Goal: Information Seeking & Learning: Learn about a topic

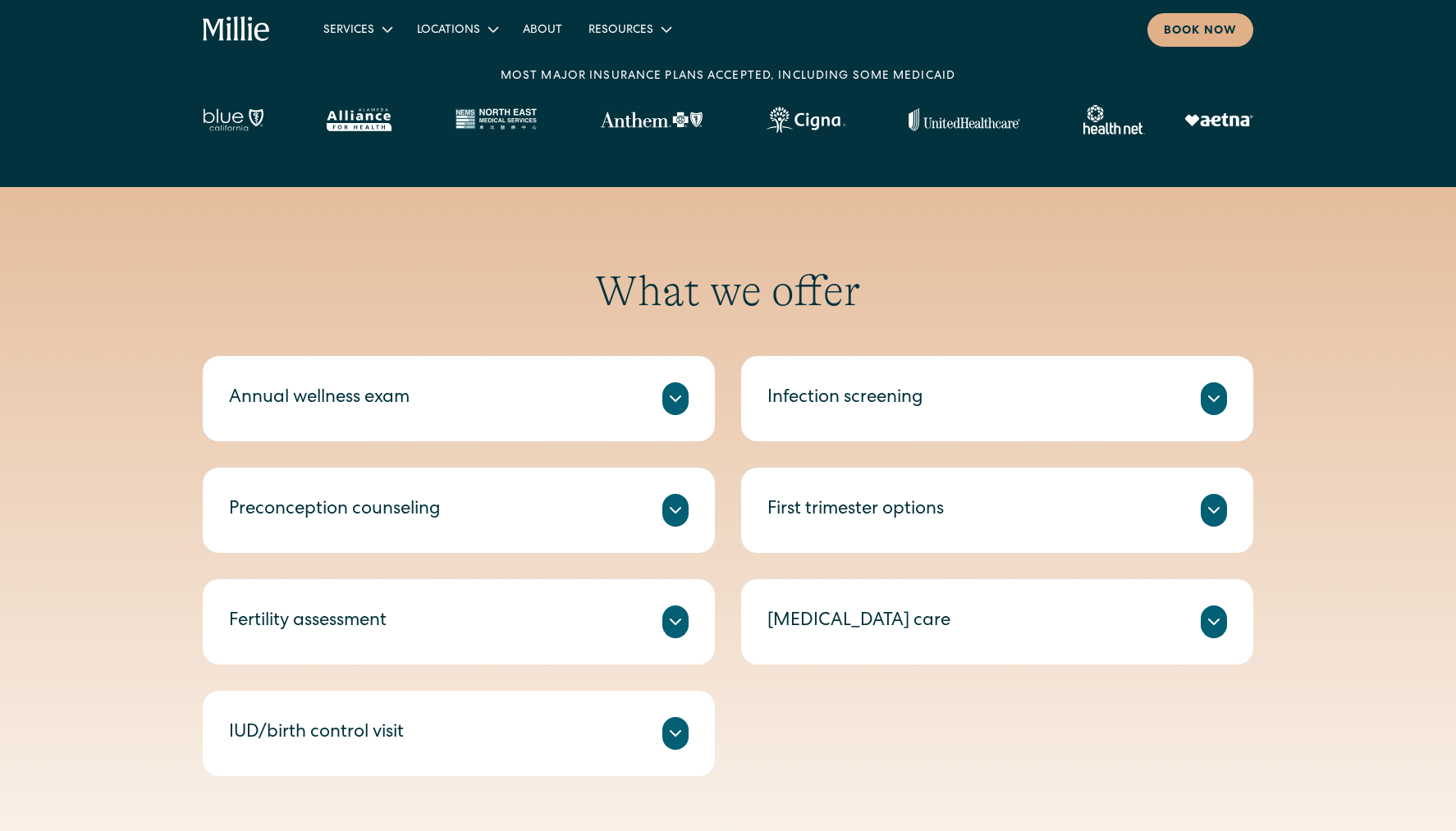
scroll to position [831, 0]
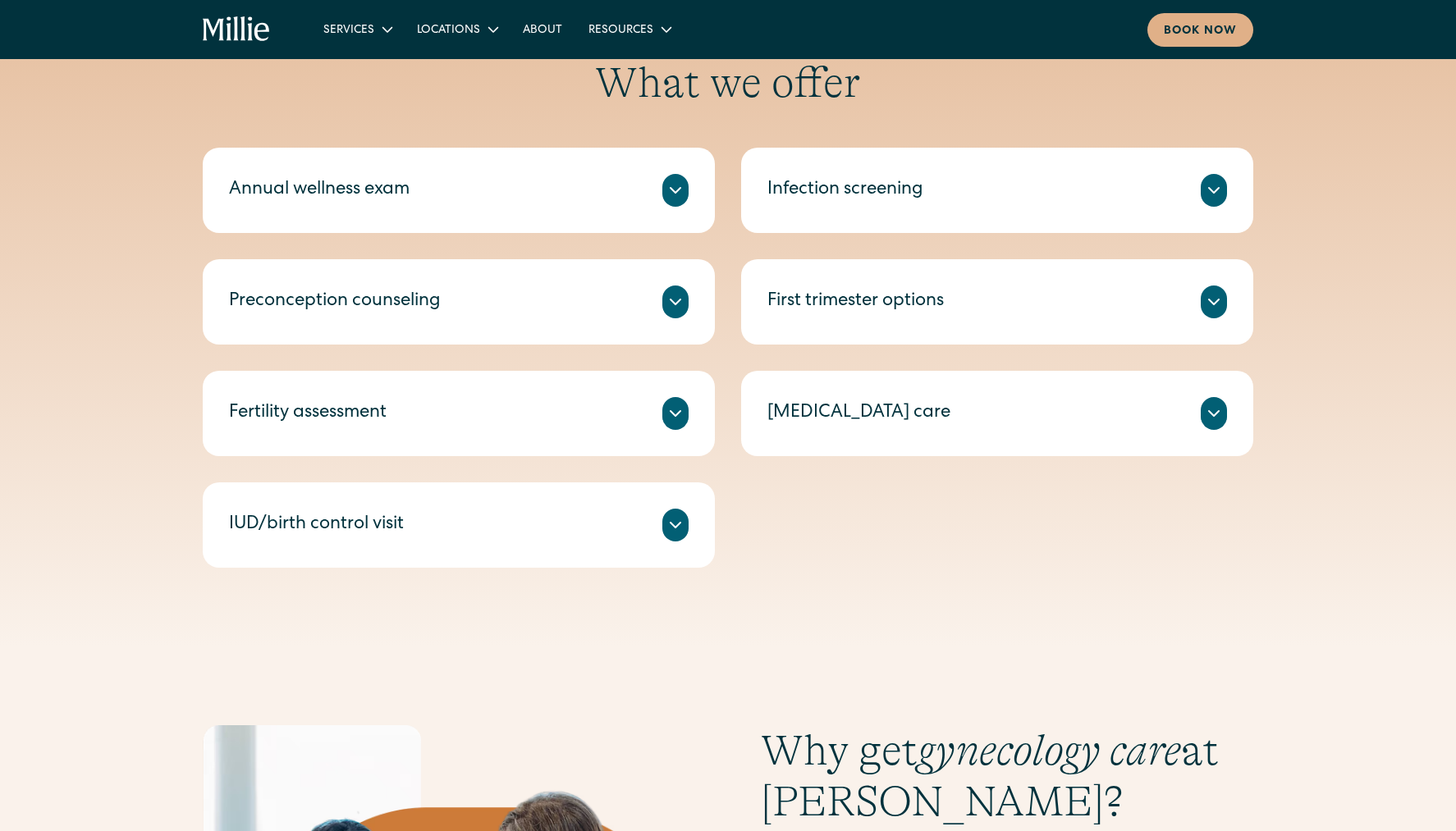
click at [944, 306] on div "First trimester options" at bounding box center [855, 302] width 176 height 27
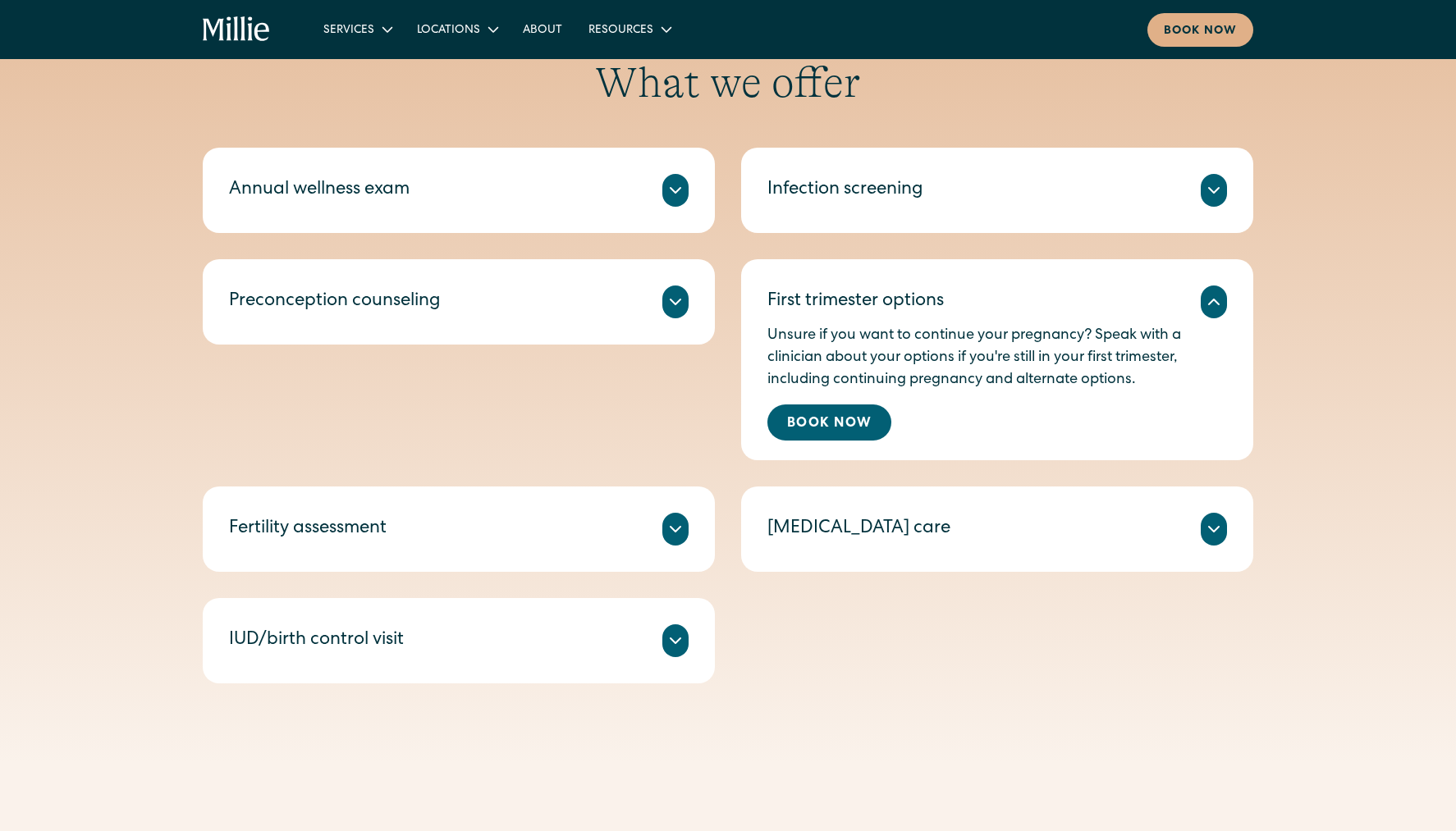
click at [991, 314] on div "First trimester options" at bounding box center [997, 301] width 460 height 33
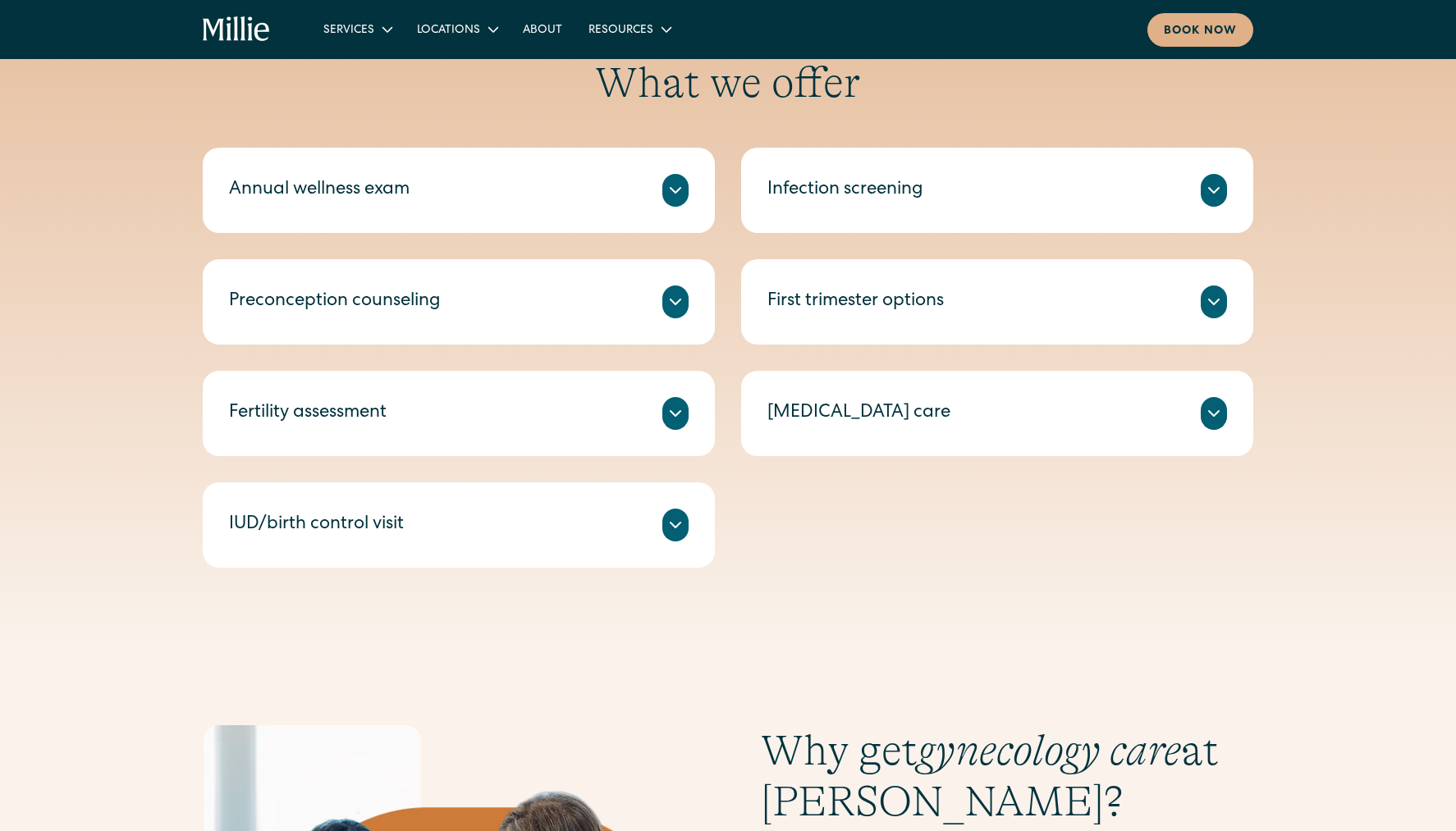
click at [540, 214] on div "Annual wellness exam A check-in on your health, including routine tests and scr…" at bounding box center [459, 190] width 512 height 85
click at [549, 182] on div "Annual wellness exam" at bounding box center [458, 190] width 460 height 33
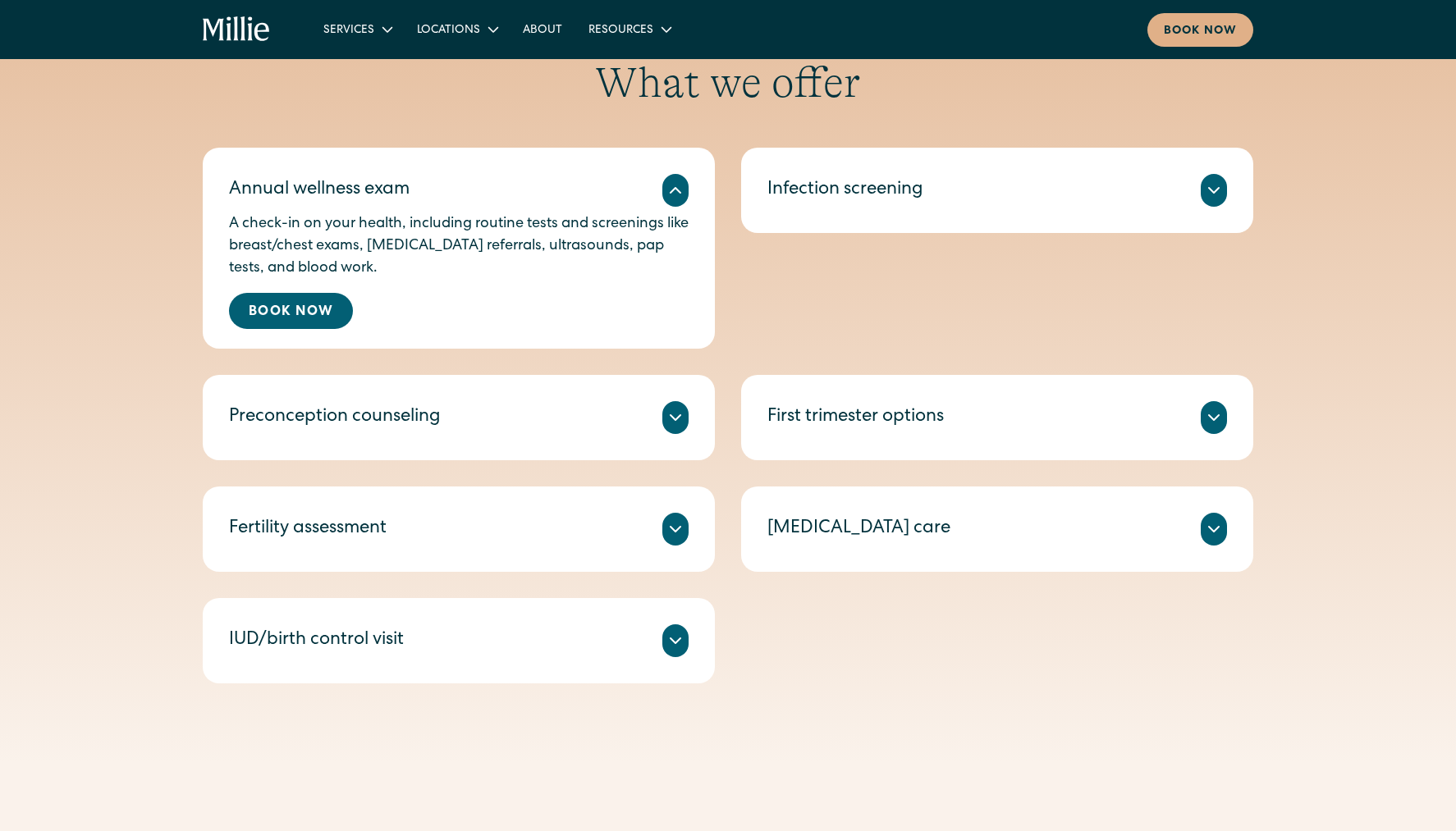
click at [633, 183] on div "Annual wellness exam" at bounding box center [458, 190] width 460 height 33
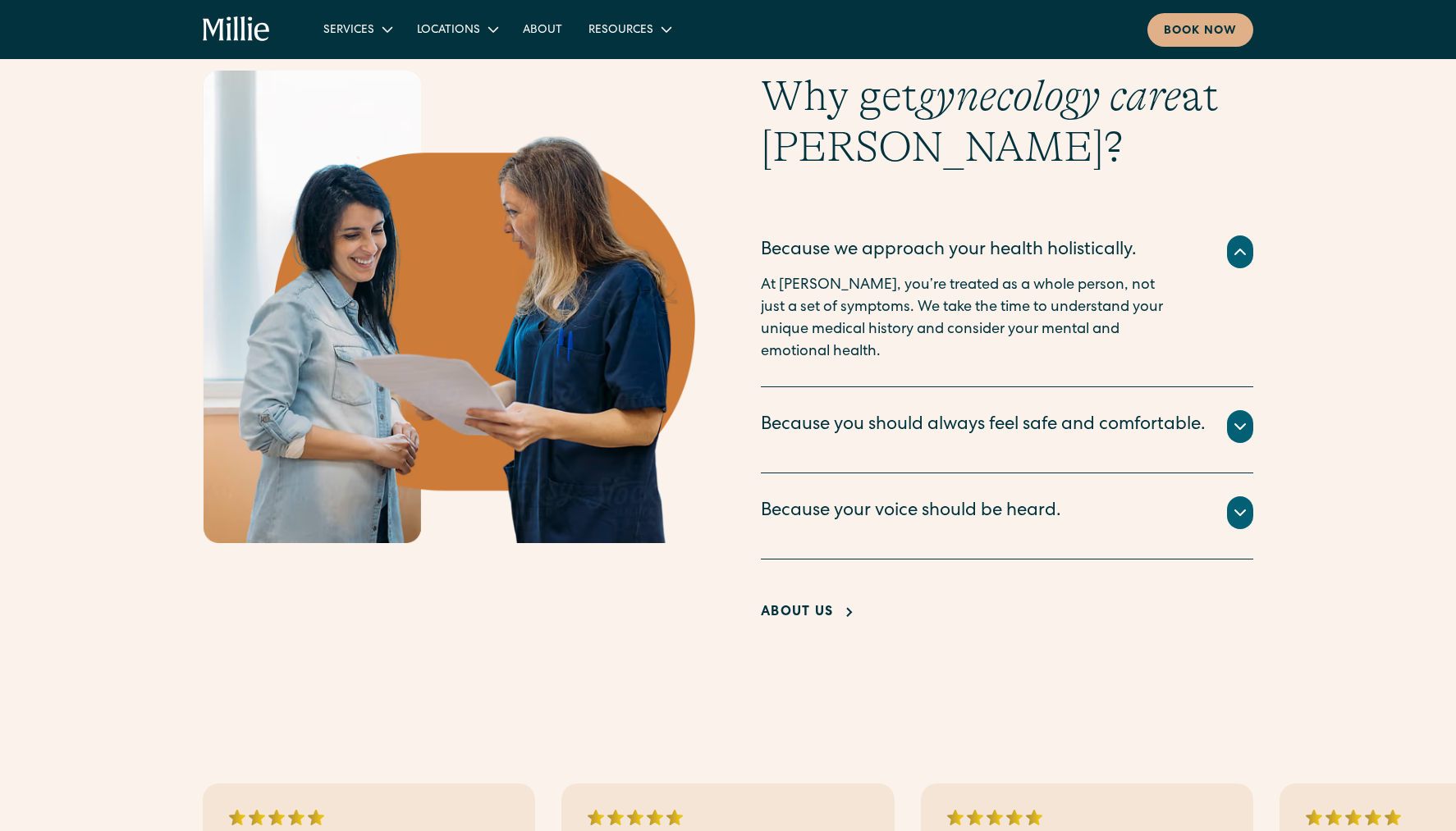
scroll to position [1487, 0]
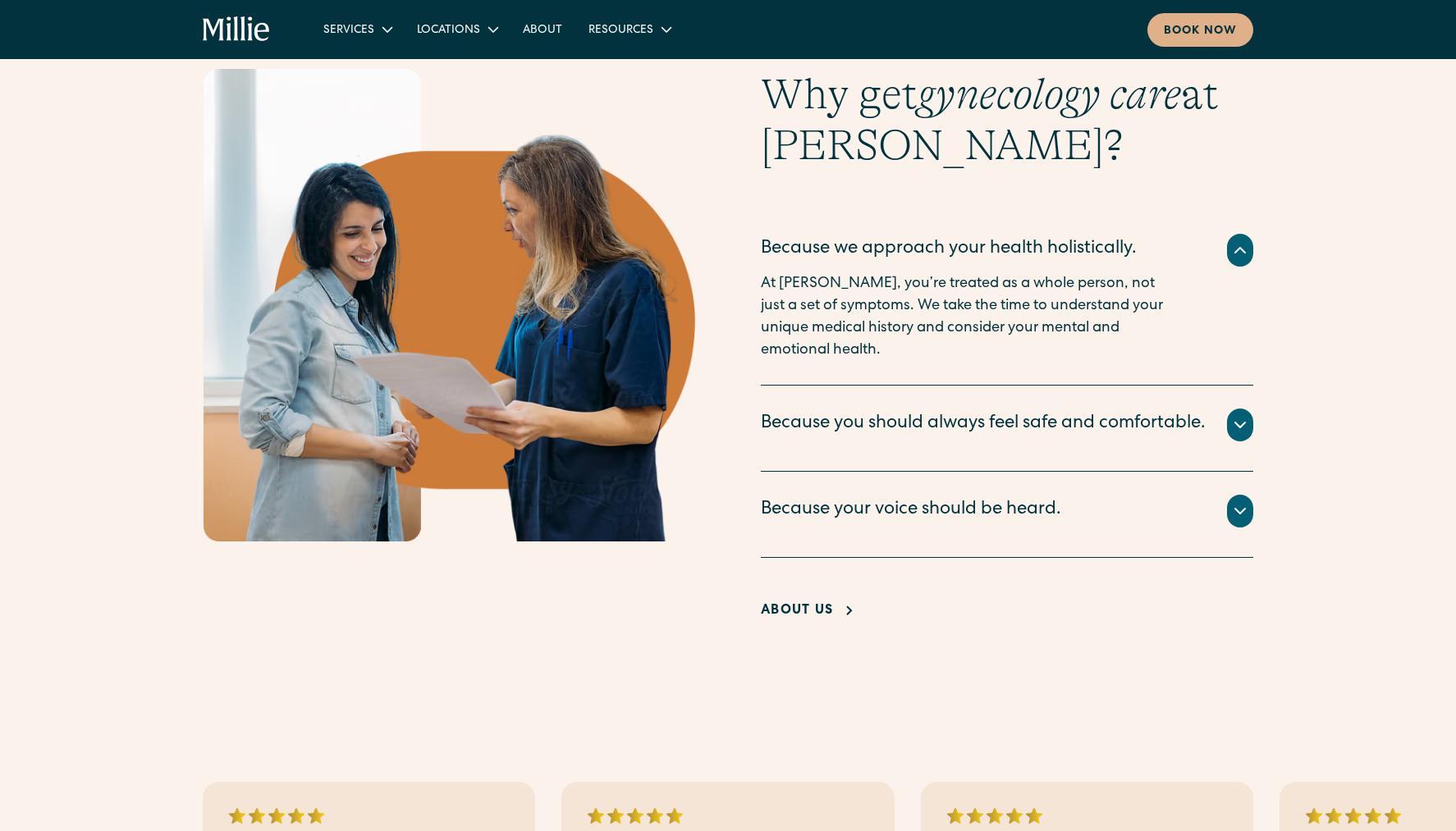
click at [991, 427] on icon at bounding box center [1240, 425] width 10 height 5
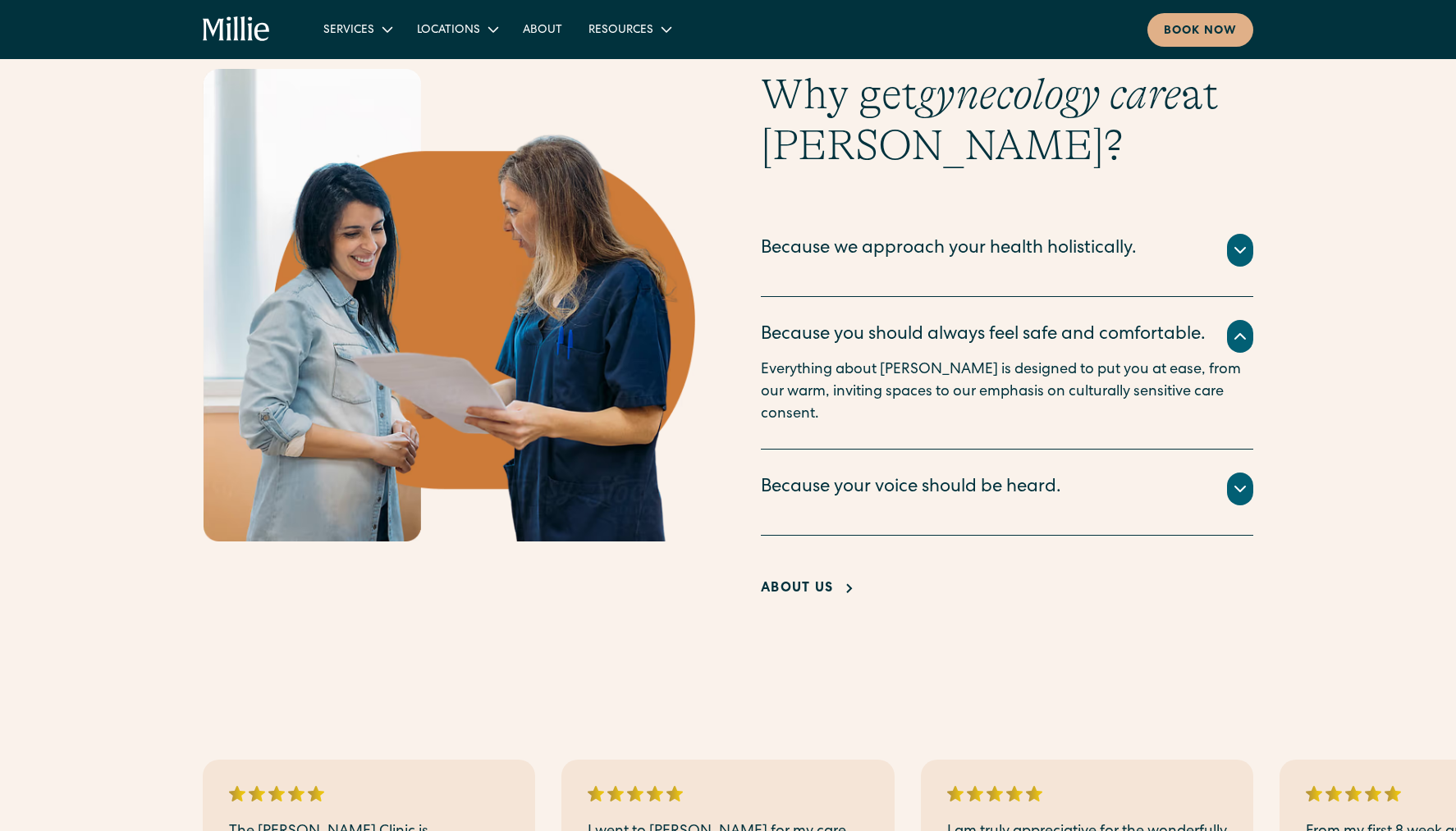
click at [991, 338] on icon at bounding box center [1240, 337] width 19 height 19
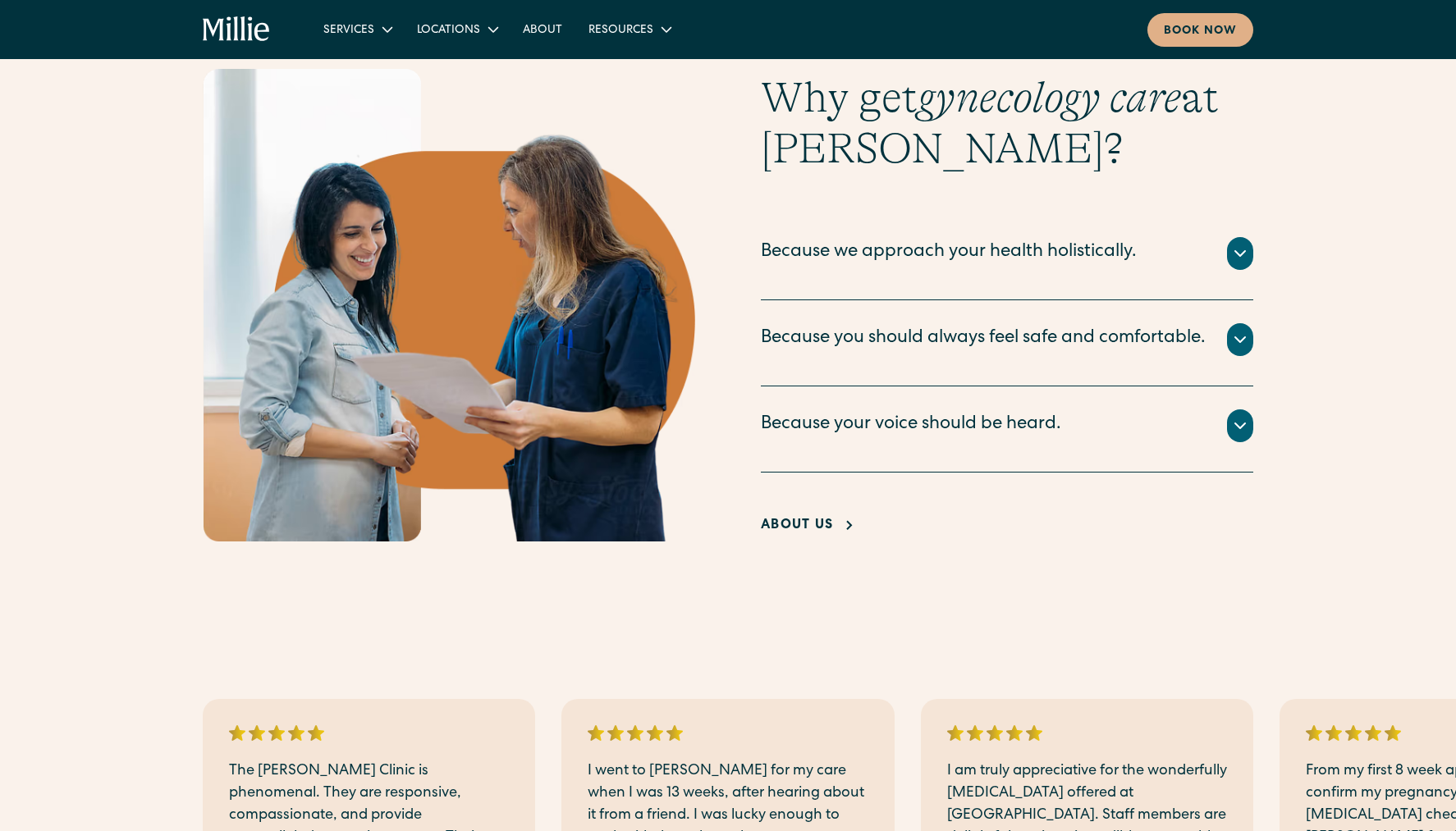
click at [991, 442] on div "Because your voice should be heard." at bounding box center [1007, 425] width 493 height 33
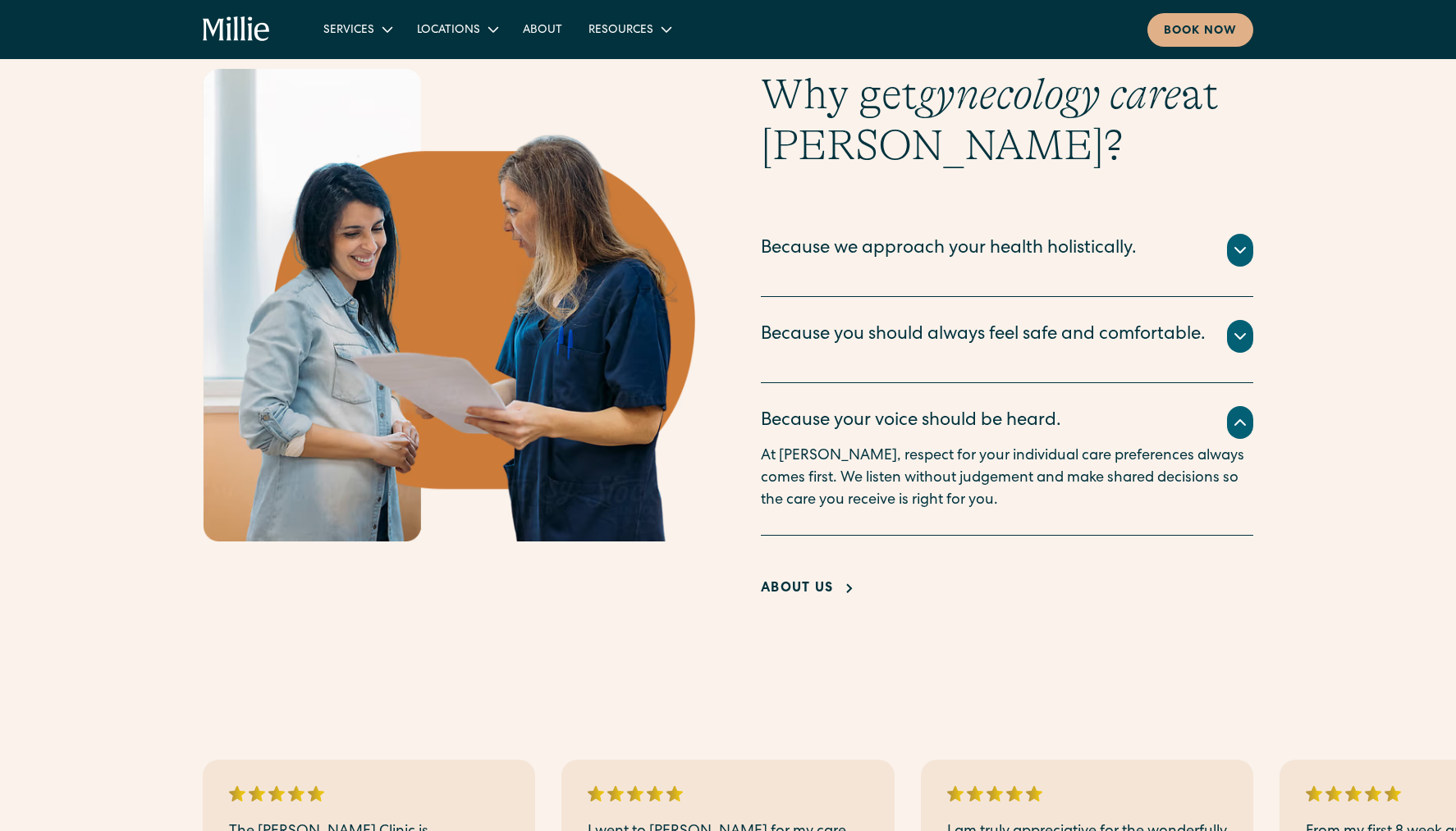
click at [991, 439] on div "Because your voice should be heard." at bounding box center [1007, 422] width 493 height 33
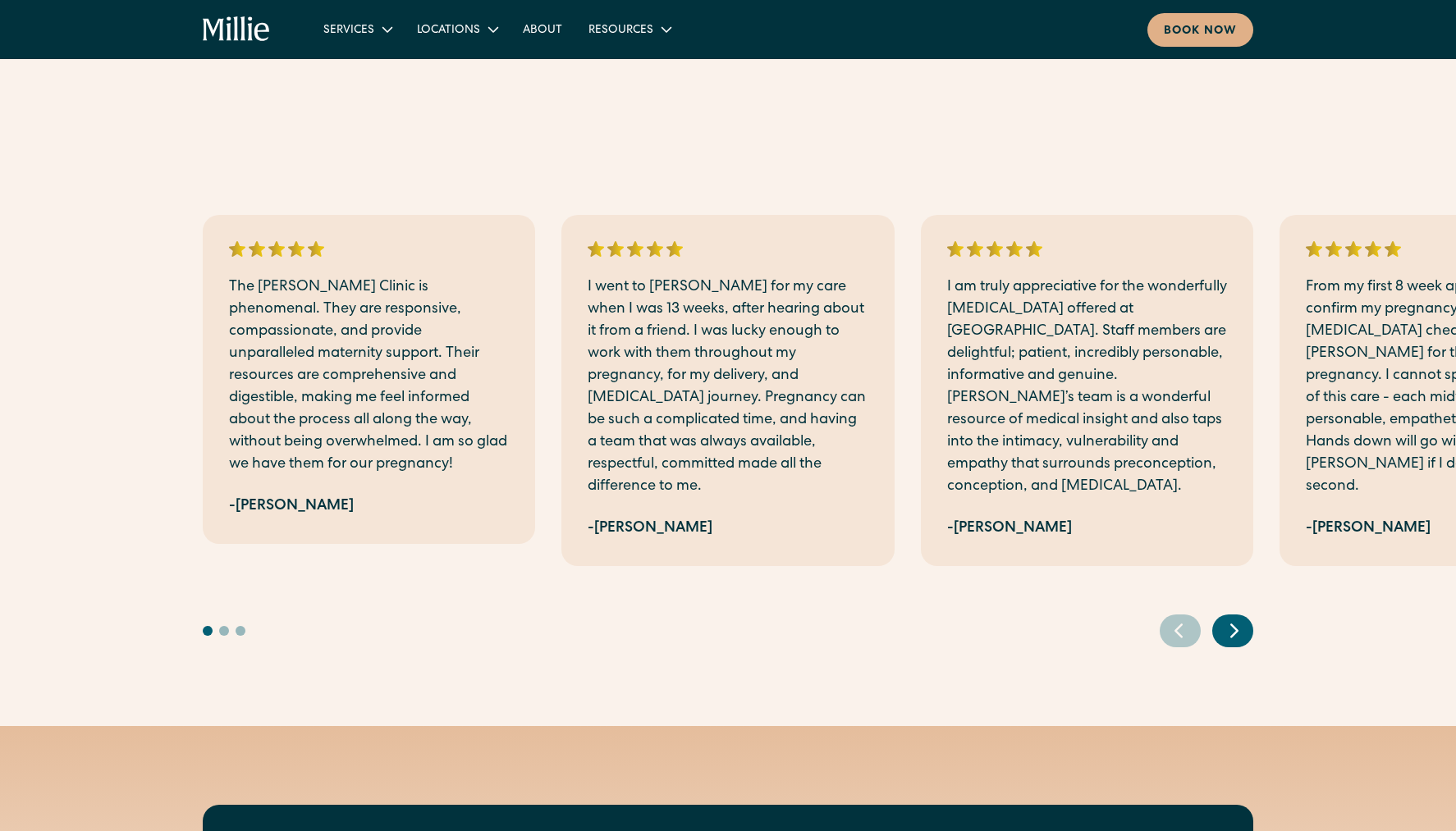
scroll to position [2144, 0]
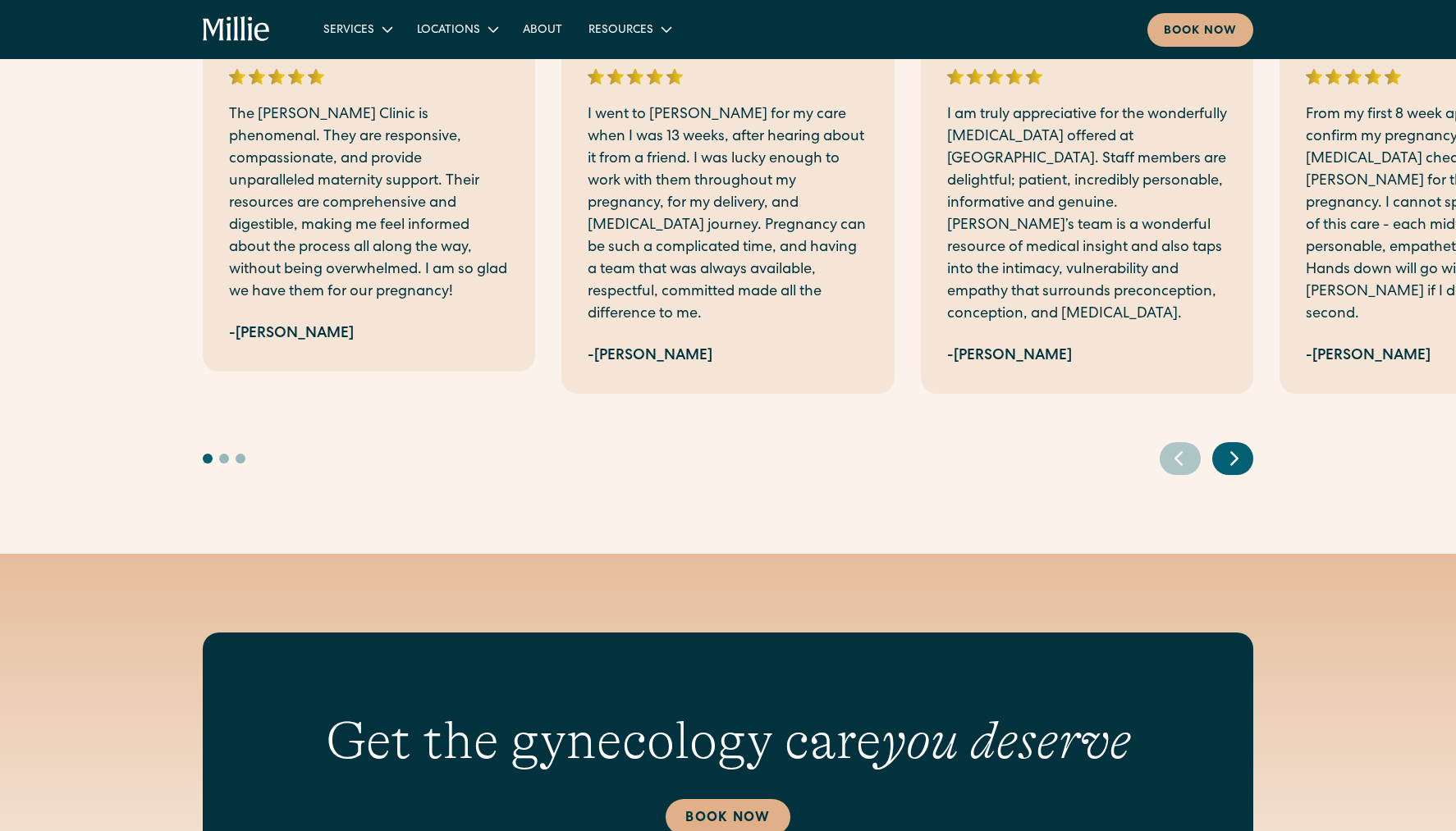
click at [991, 457] on icon "Next slide" at bounding box center [1234, 458] width 25 height 26
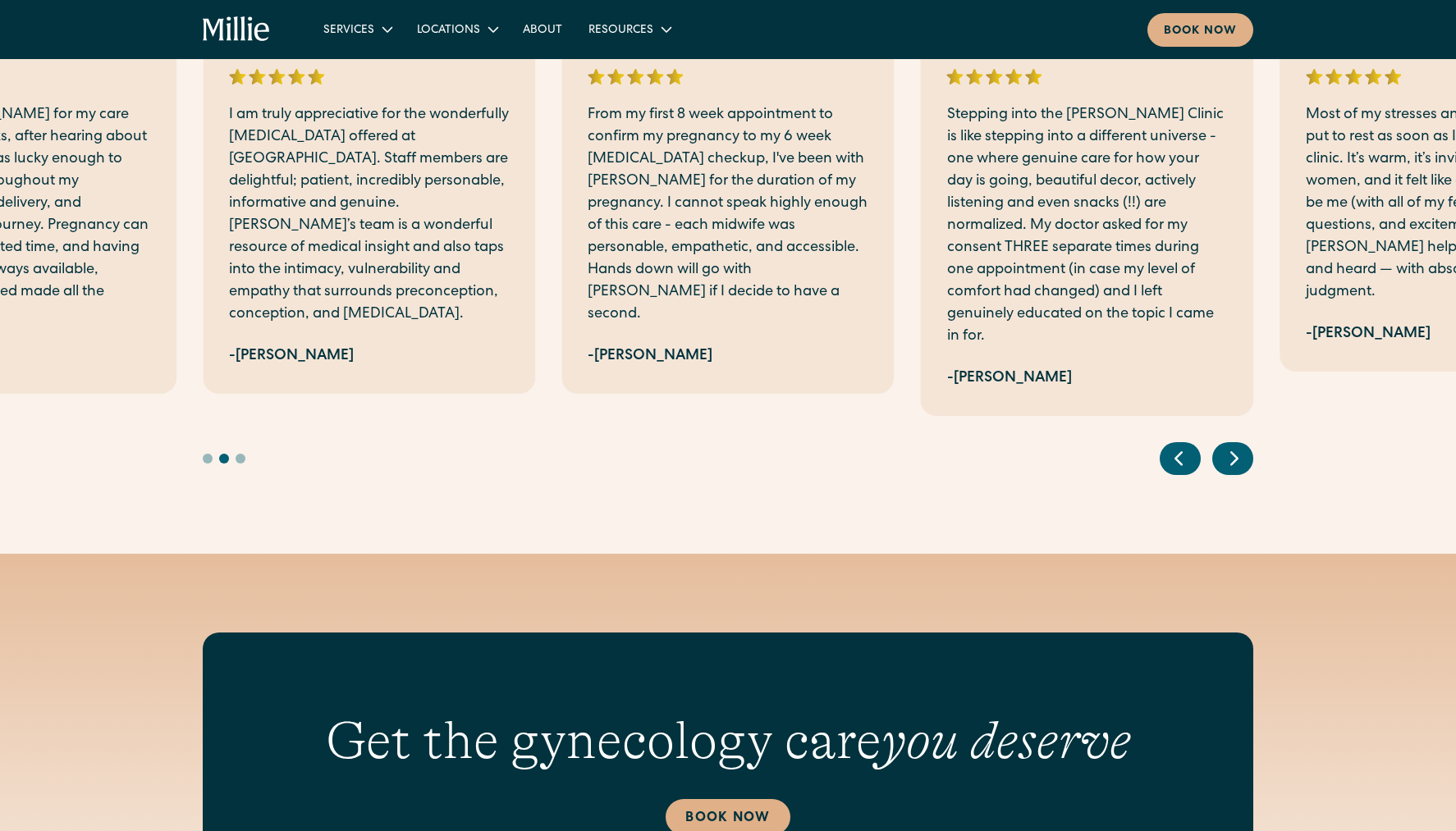
click at [991, 458] on icon "Next slide" at bounding box center [1234, 458] width 25 height 26
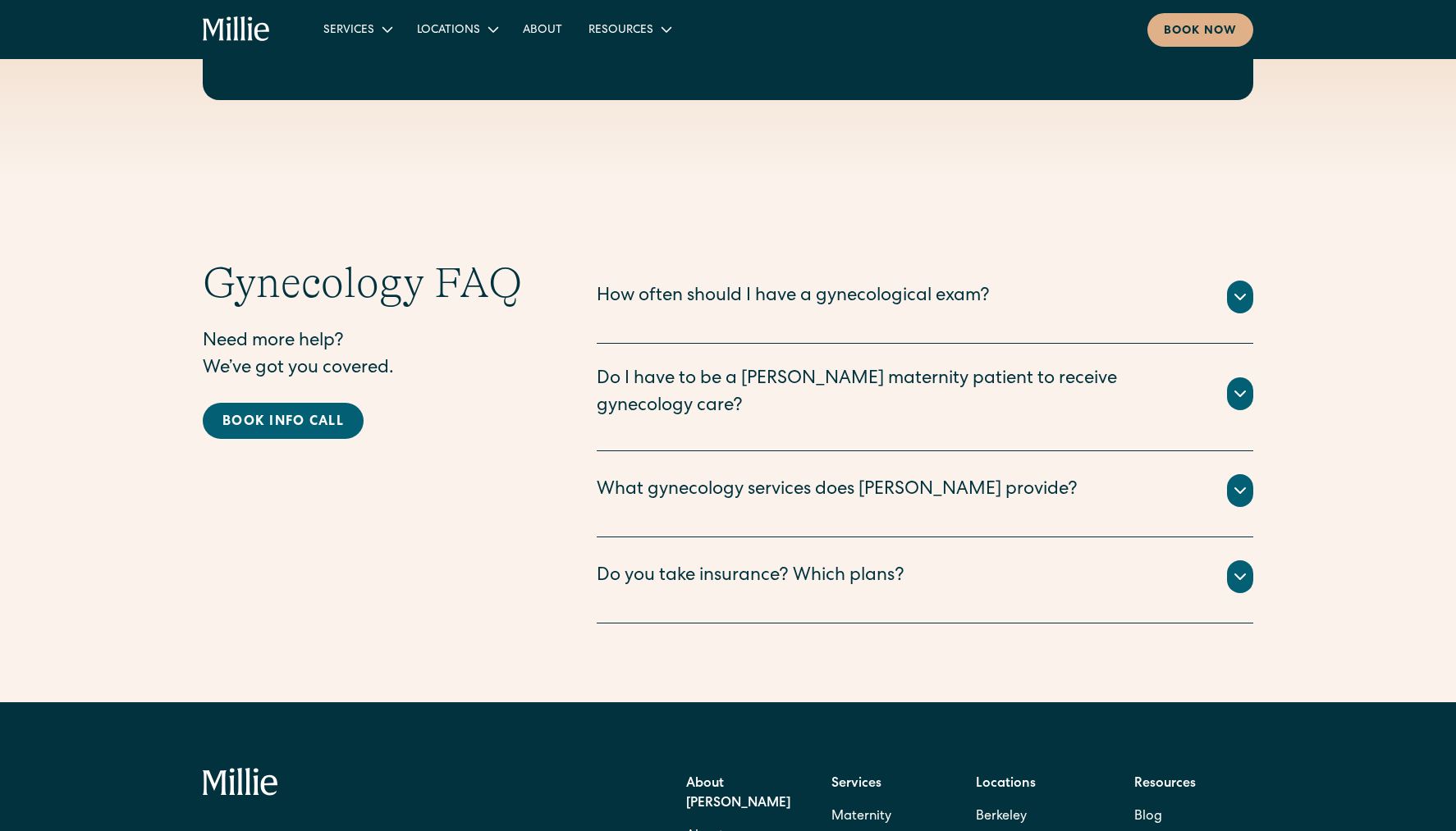
scroll to position [2964, 0]
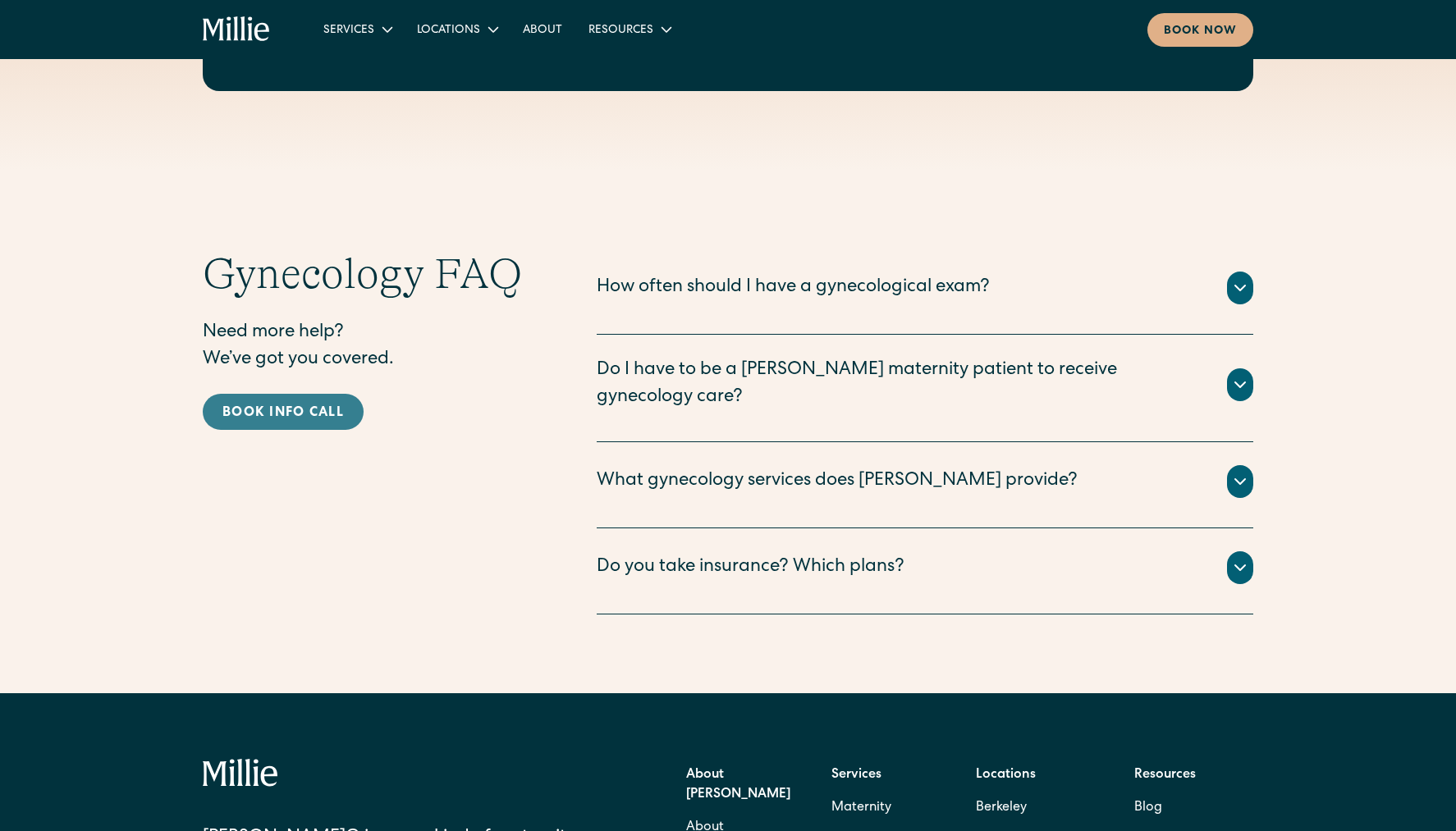
click at [309, 408] on div "Book info call" at bounding box center [283, 414] width 121 height 19
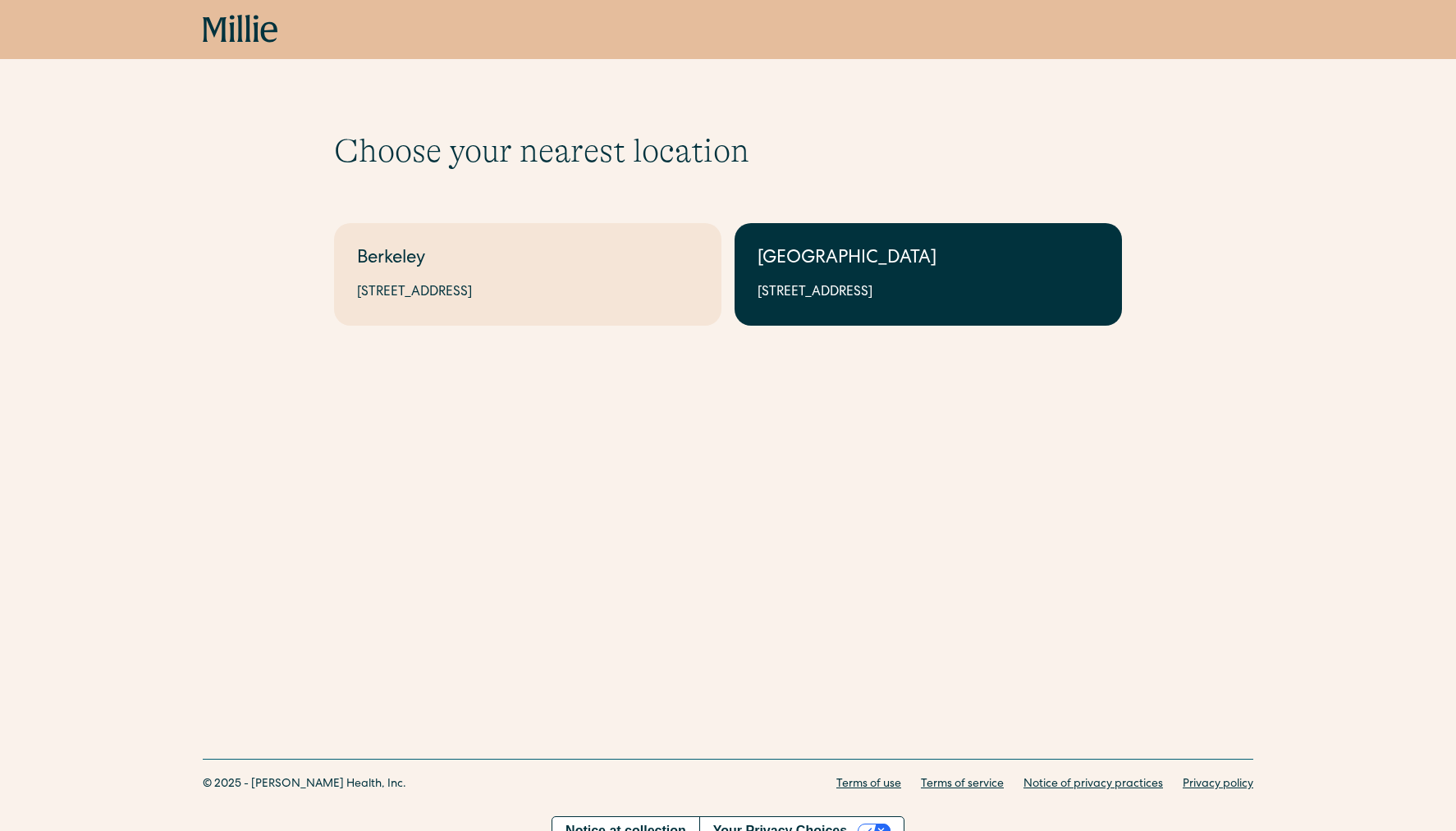
click at [929, 288] on div "1471 Saratoga Ave, Suite 101, San Jose, CA 95129" at bounding box center [928, 292] width 341 height 19
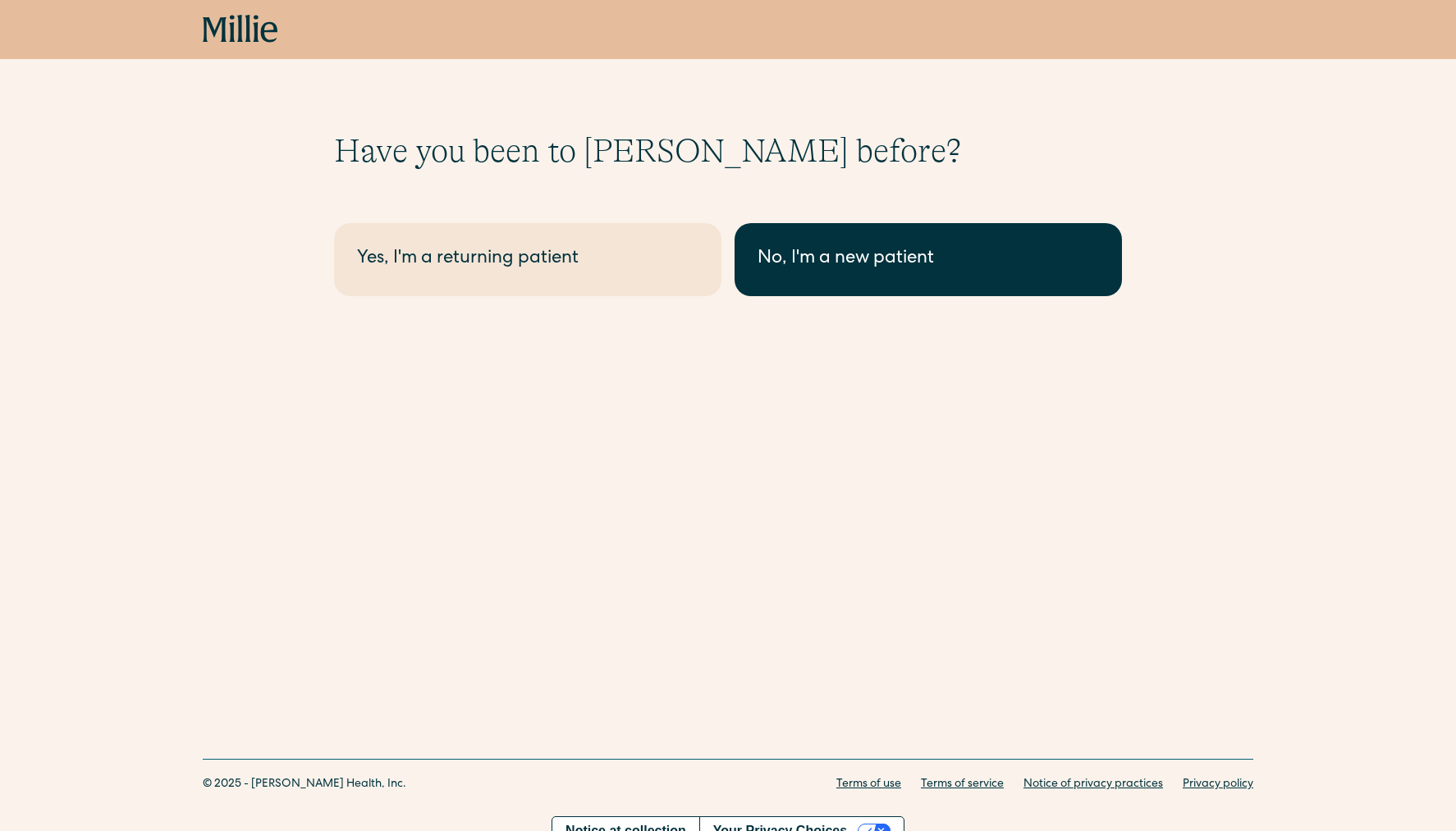
click at [912, 269] on div "No, I'm a new patient" at bounding box center [928, 260] width 341 height 27
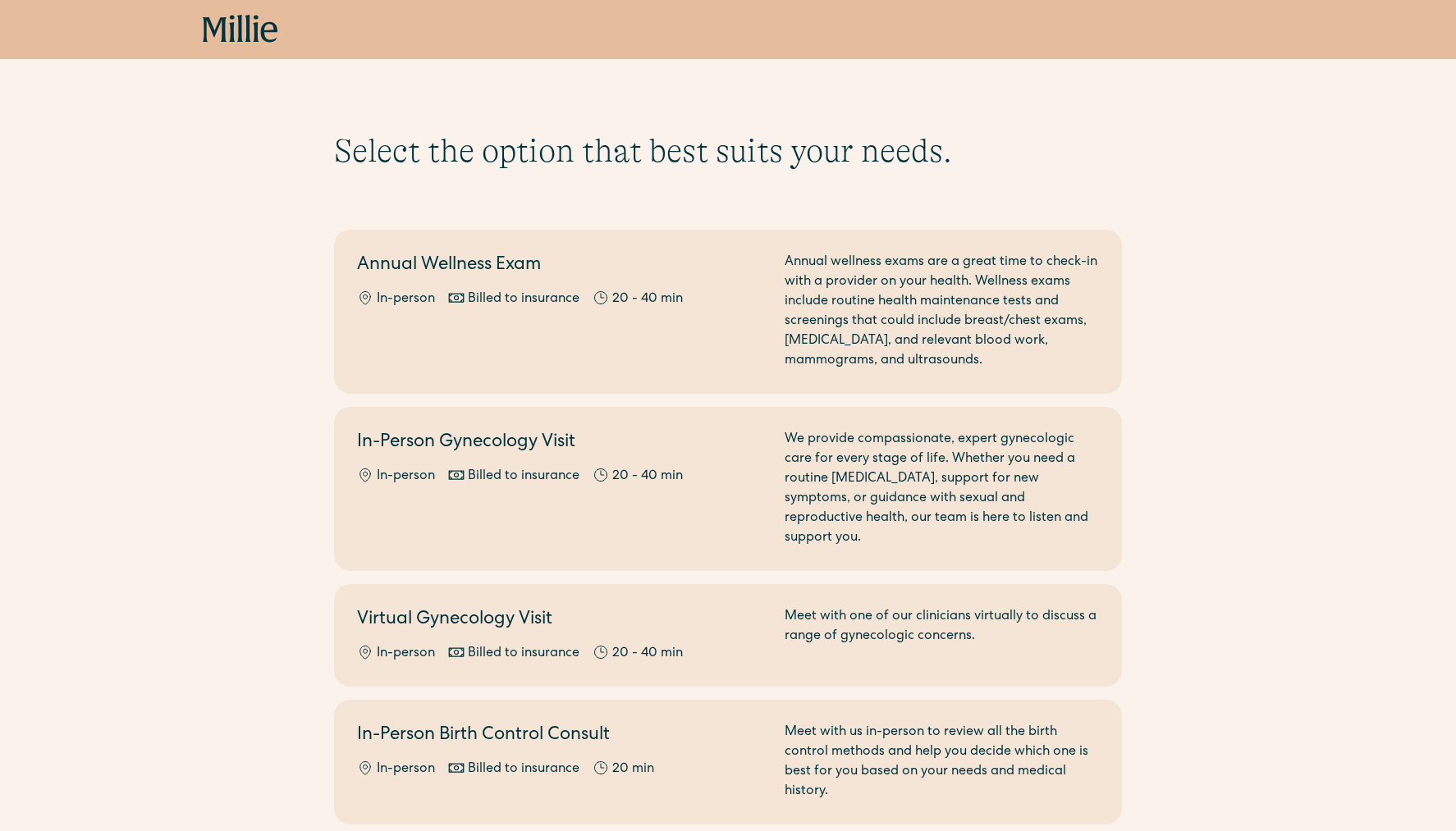
click at [228, 26] on icon at bounding box center [240, 29] width 75 height 29
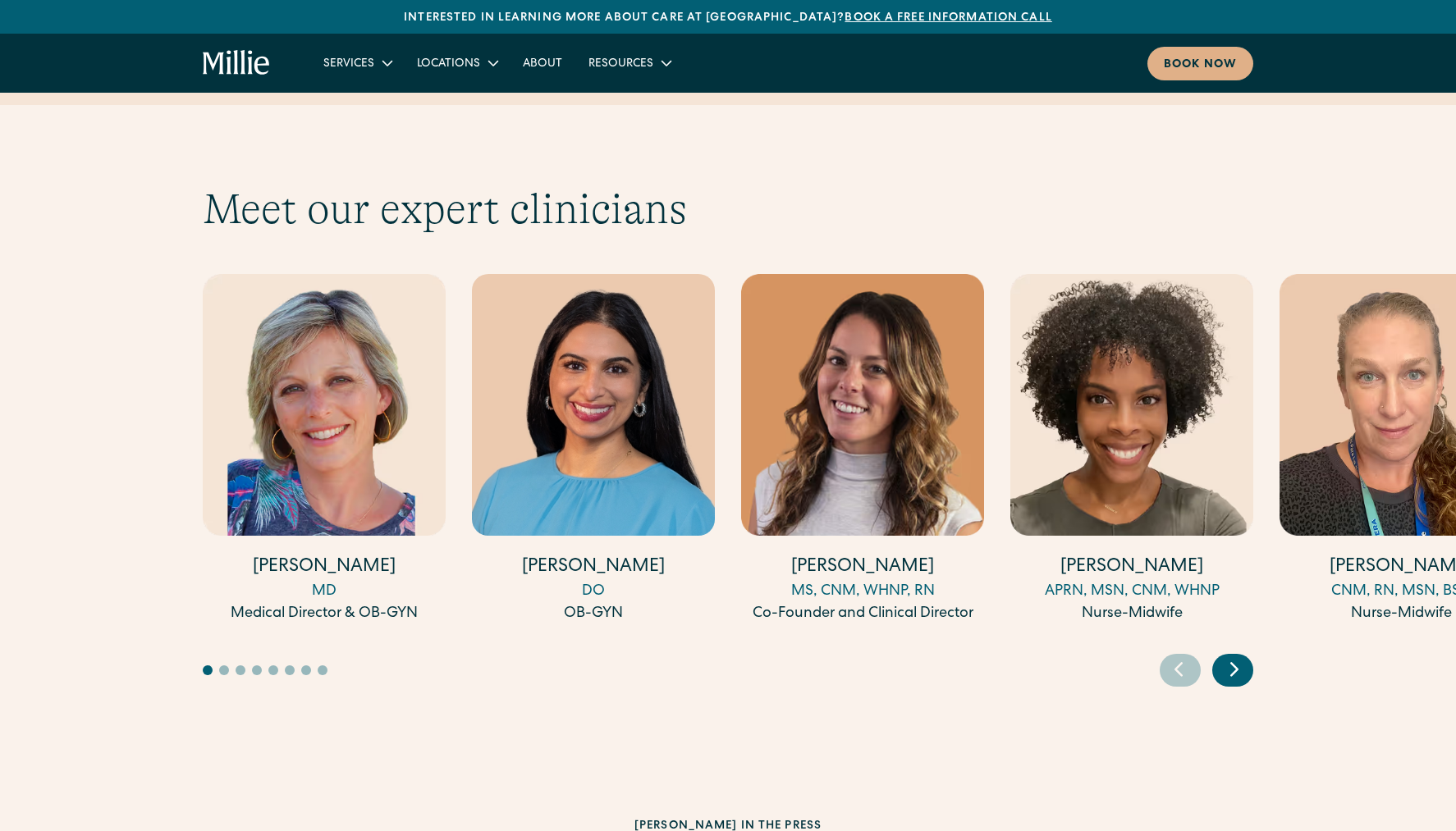
scroll to position [4431, 0]
click at [1237, 663] on icon "Next slide" at bounding box center [1234, 669] width 6 height 12
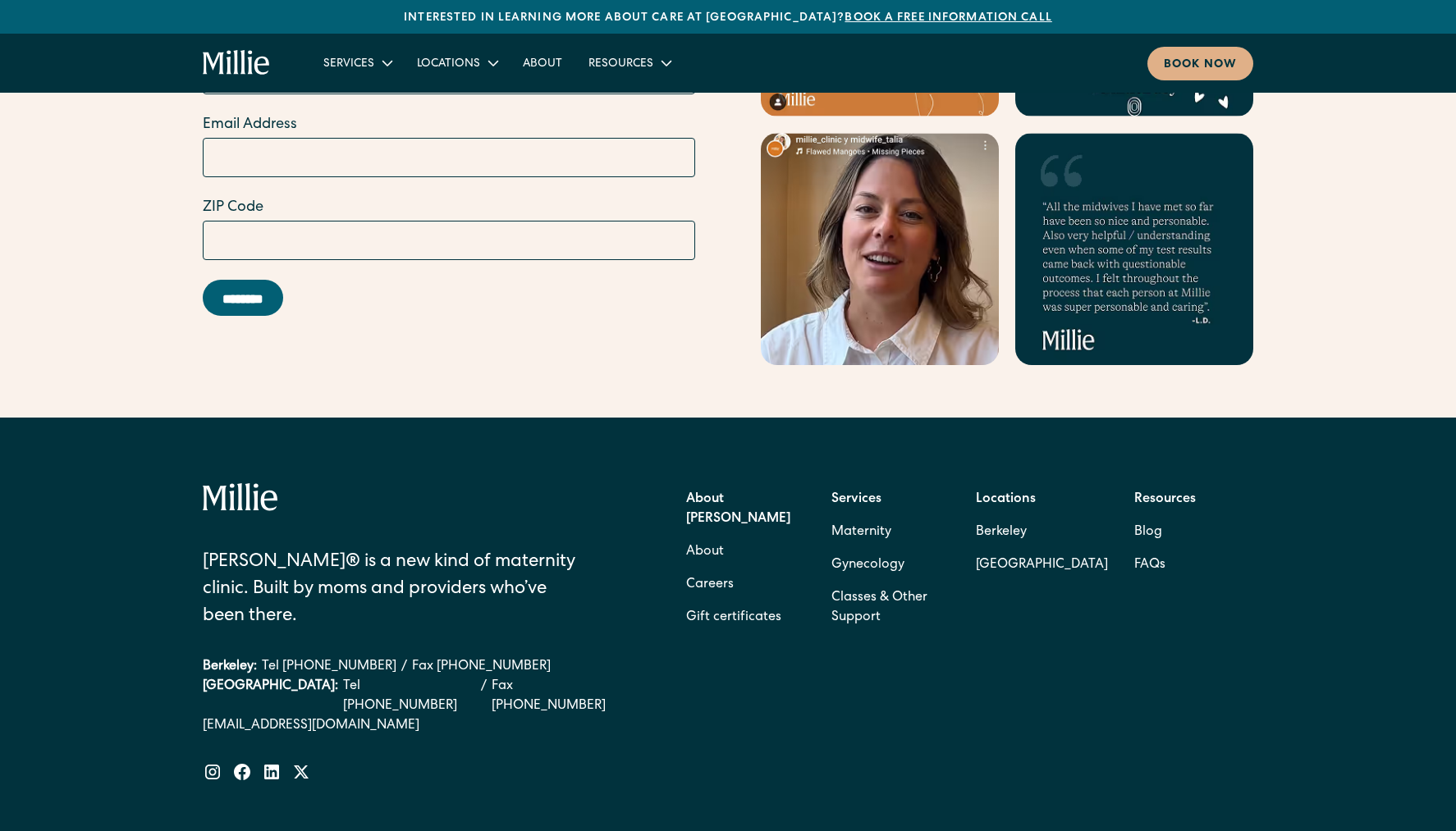
scroll to position [6545, 0]
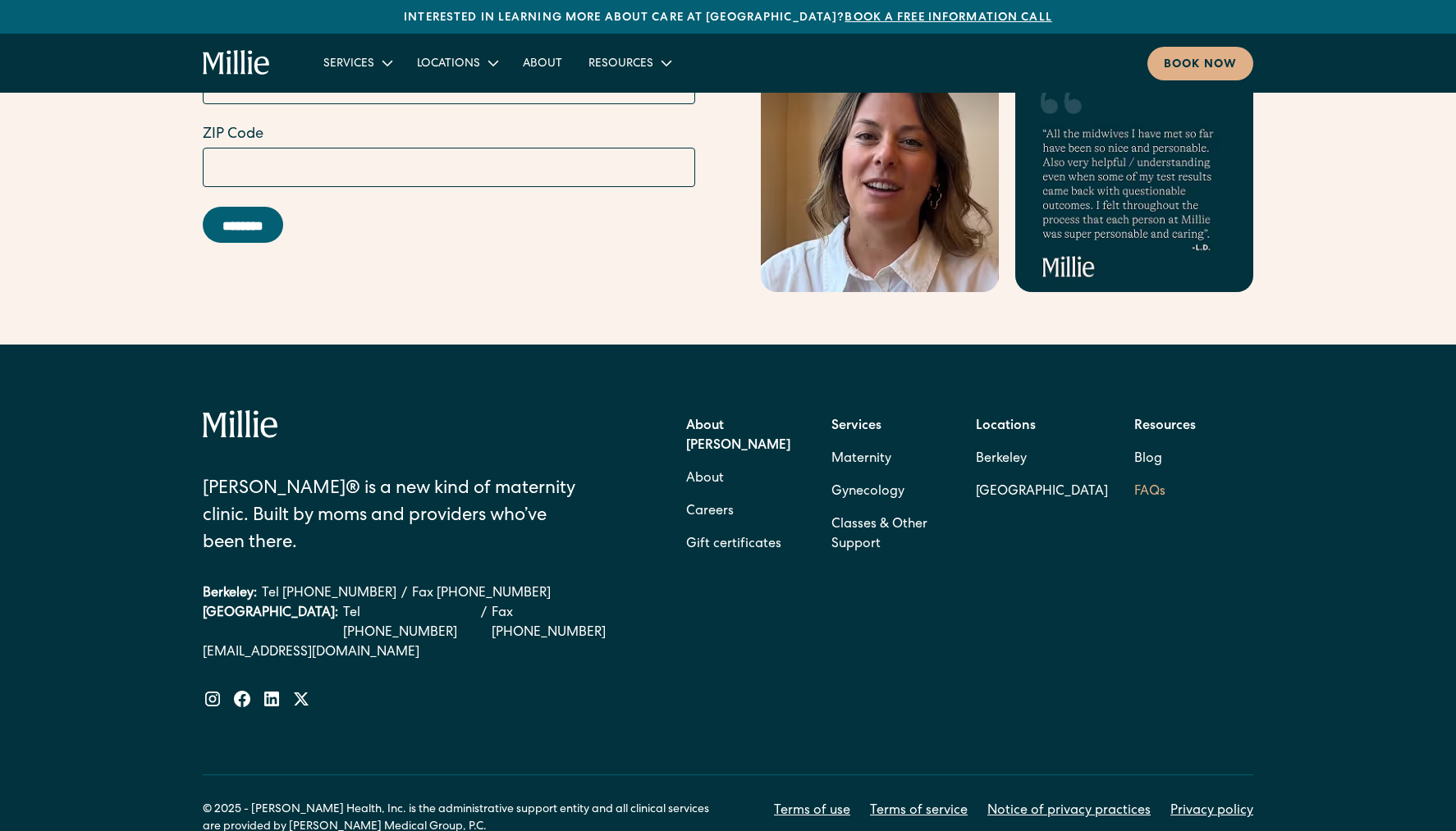
click at [1138, 476] on link "FAQs" at bounding box center [1149, 492] width 31 height 33
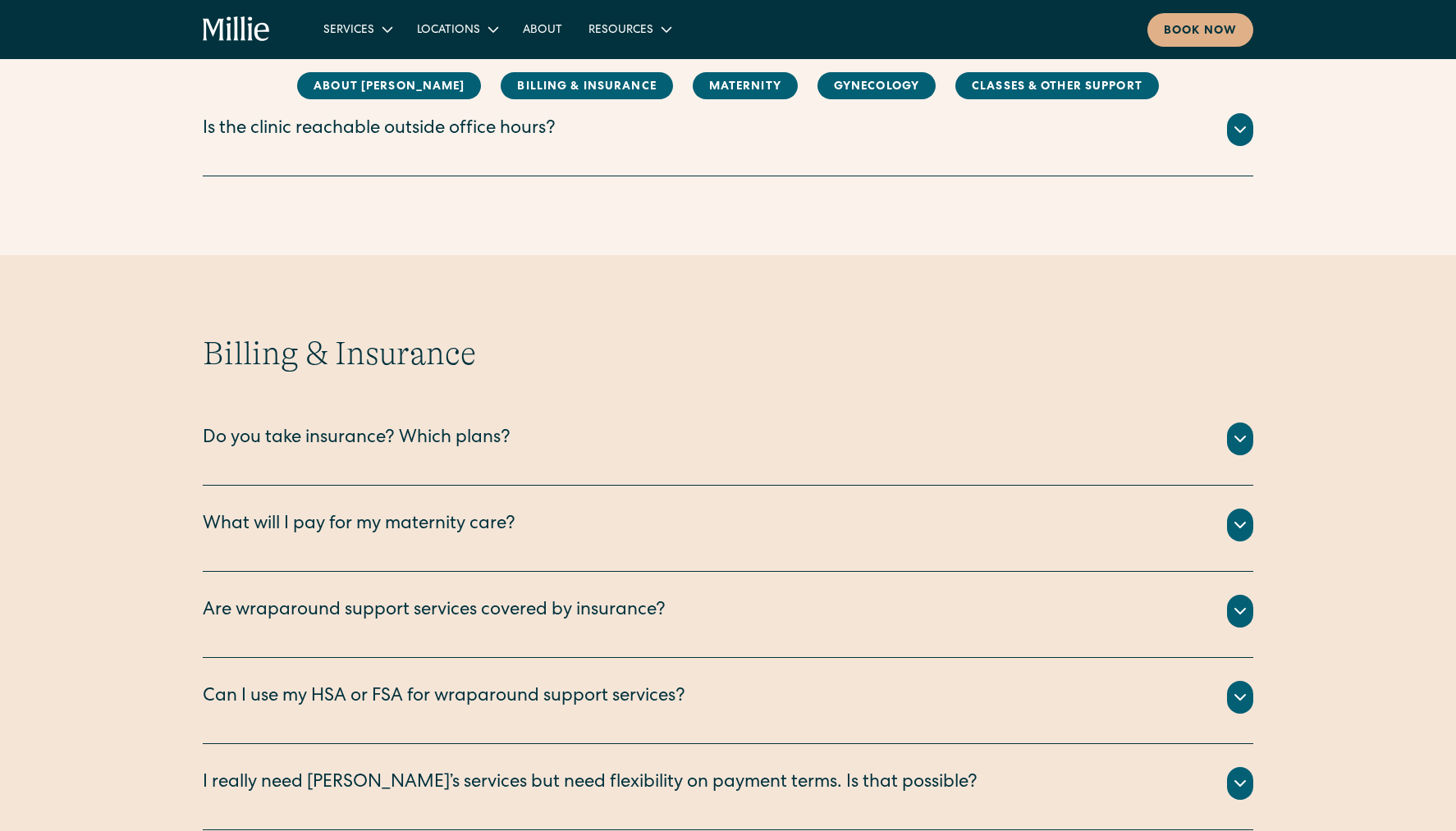
scroll to position [656, 0]
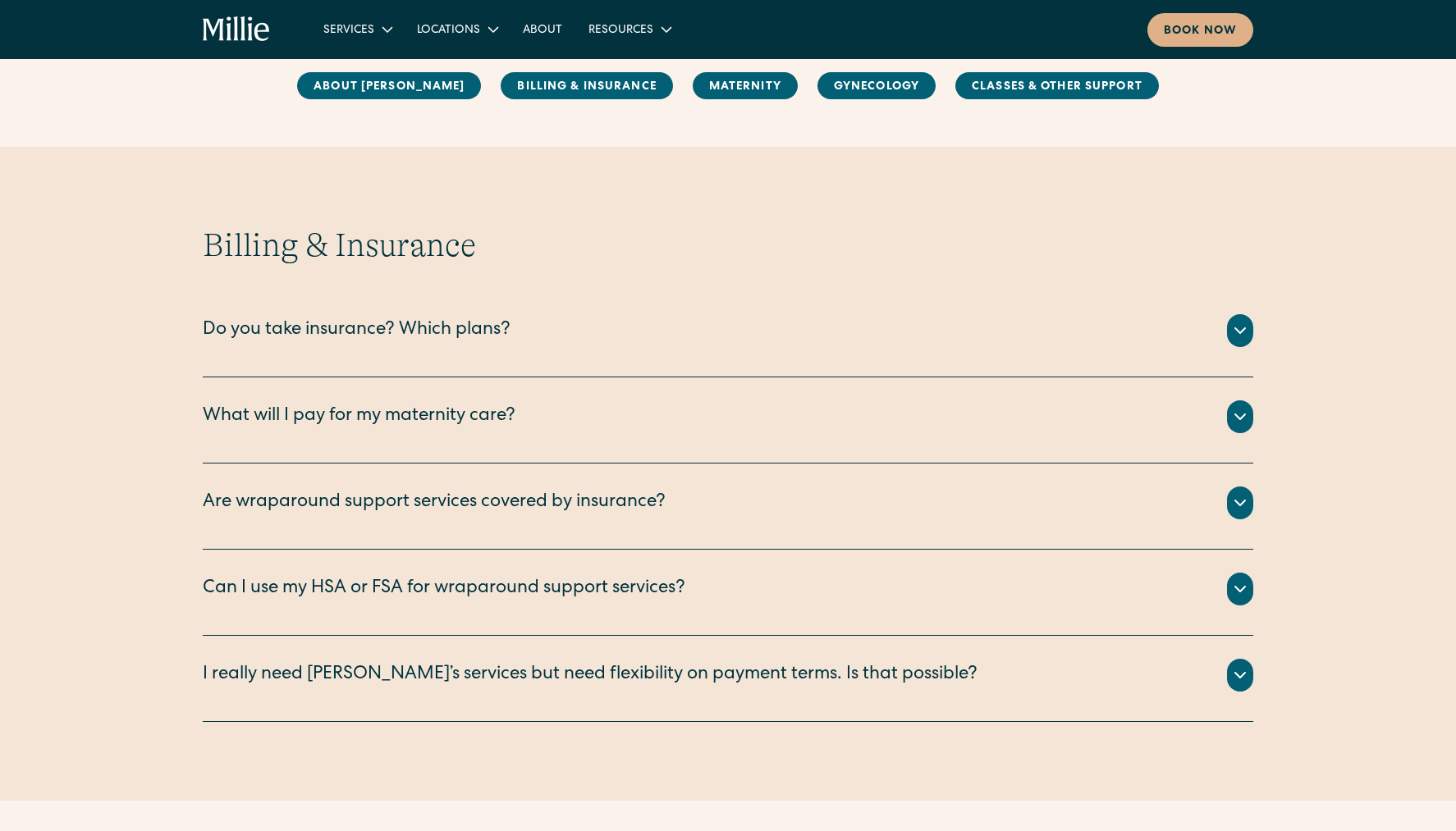
click at [501, 322] on div "Do you take insurance? Which plans?" at bounding box center [356, 330] width 308 height 27
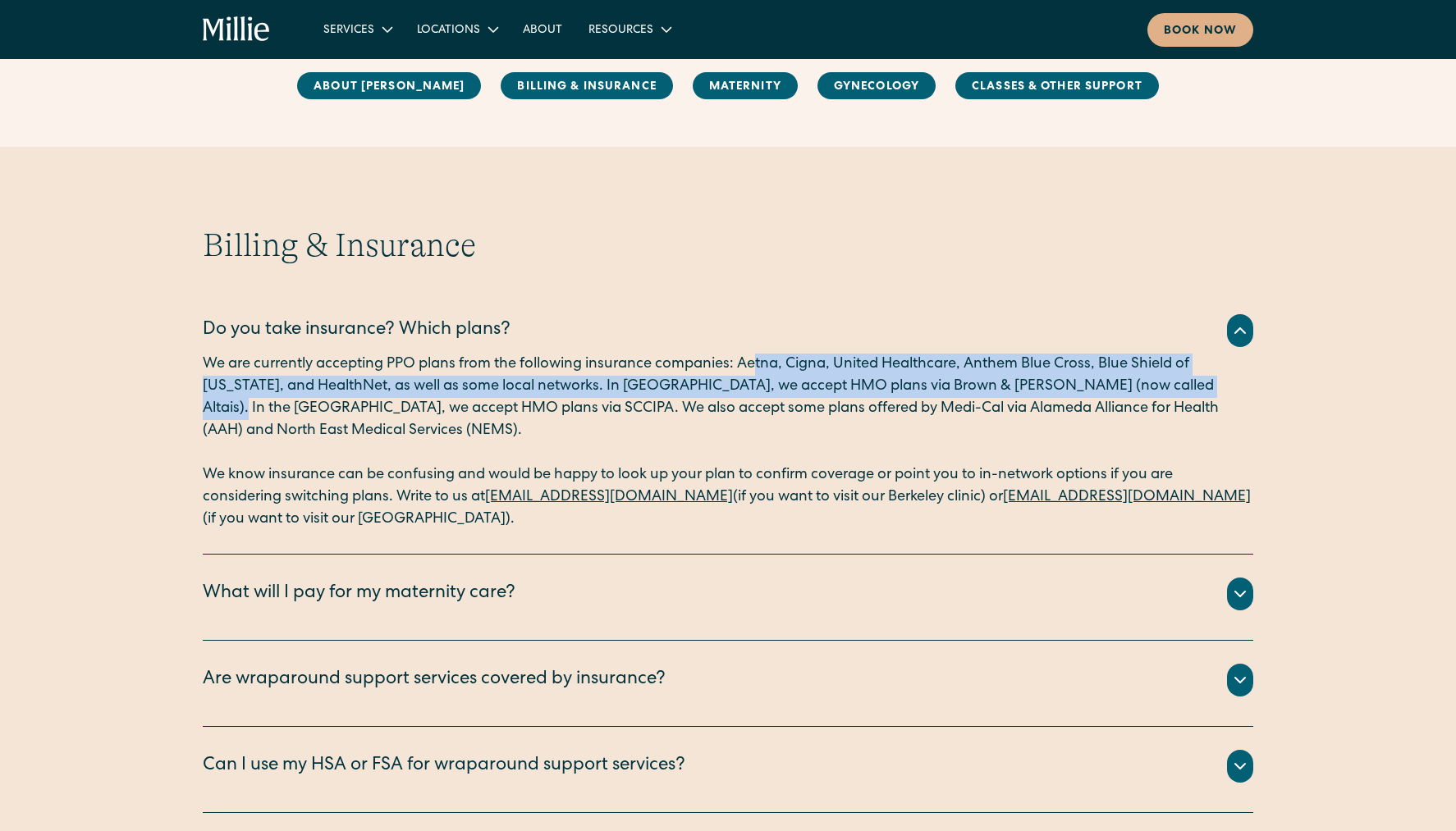
drag, startPoint x: 755, startPoint y: 365, endPoint x: 1203, endPoint y: 388, distance: 448.6
click at [1203, 388] on p "We are currently accepting PPO plans from the following insurance companies: Ae…" at bounding box center [728, 398] width 1050 height 89
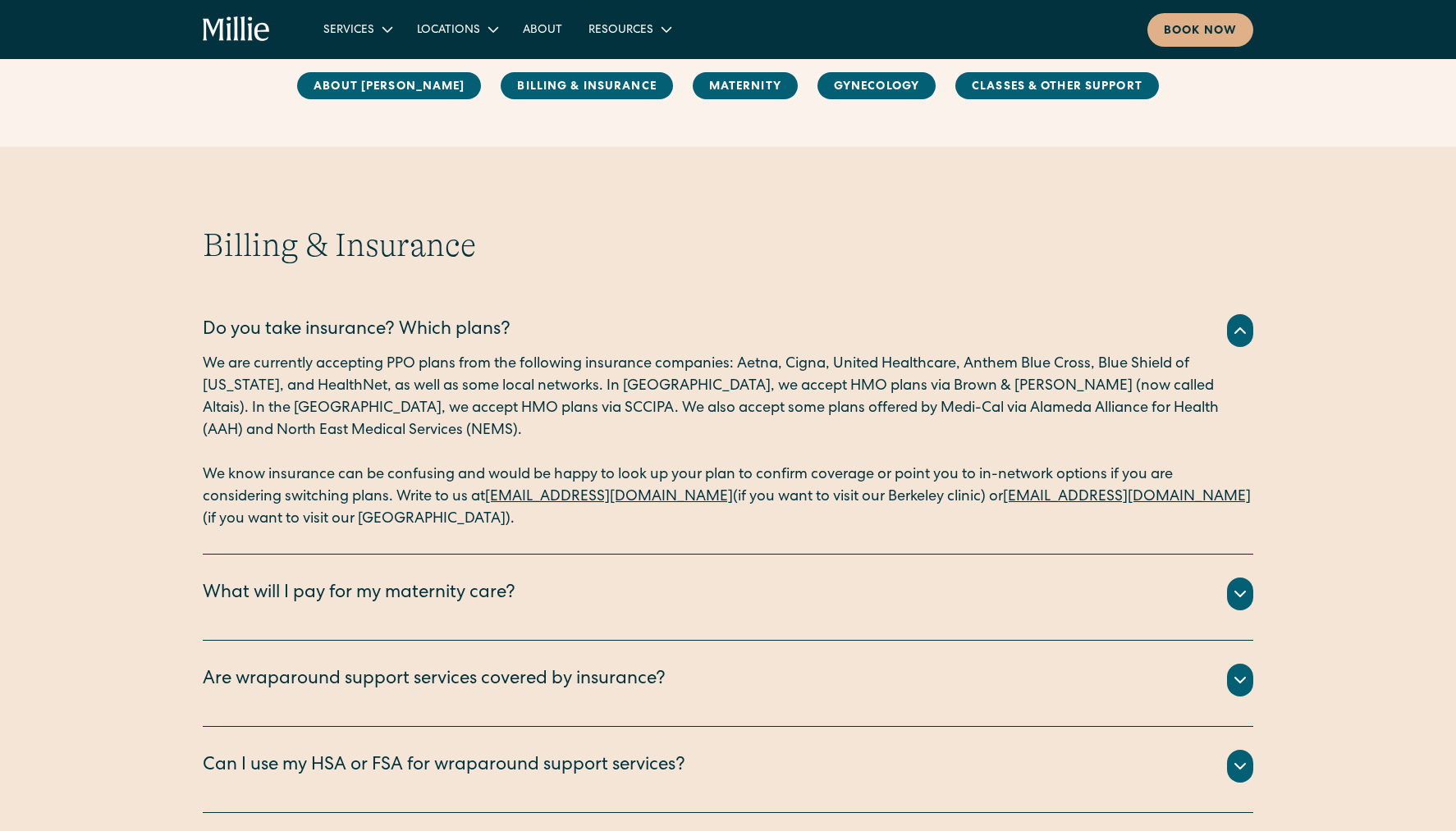
drag, startPoint x: 1116, startPoint y: 405, endPoint x: 1082, endPoint y: 406, distance: 34.0
click at [1115, 405] on p "We are currently accepting PPO plans from the following insurance companies: Ae…" at bounding box center [728, 398] width 1050 height 89
click at [1084, 498] on link "[EMAIL_ADDRESS][DOMAIN_NAME]" at bounding box center [1127, 497] width 248 height 15
drag, startPoint x: 1224, startPoint y: 498, endPoint x: 997, endPoint y: 501, distance: 227.0
click at [997, 501] on p "We know insurance can be confusing and would be happy to look up your plan to c…" at bounding box center [728, 497] width 1050 height 66
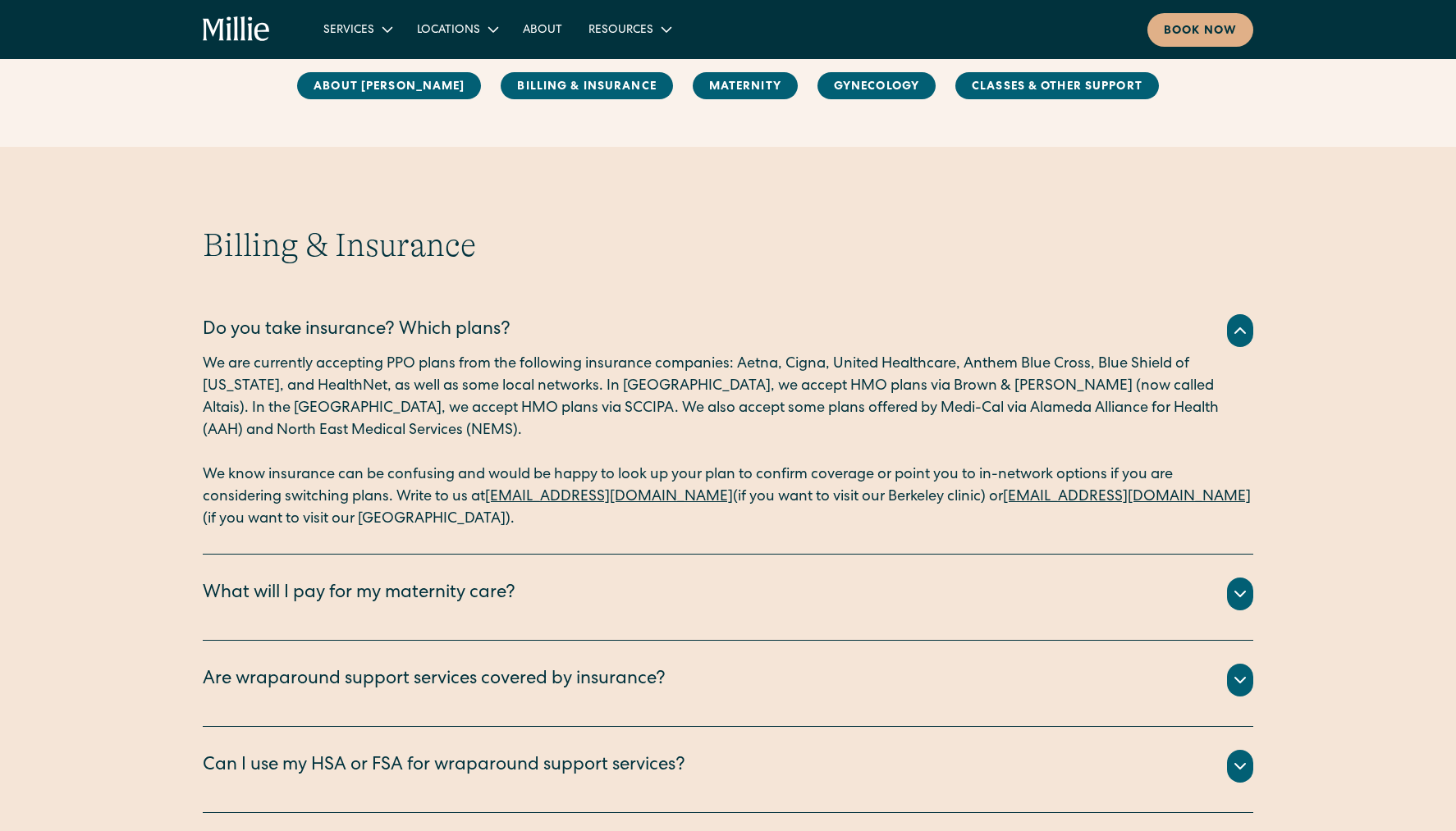
copy p "[EMAIL_ADDRESS][DOMAIN_NAME]"
drag, startPoint x: 616, startPoint y: 468, endPoint x: 868, endPoint y: 468, distance: 252.0
click at [868, 468] on p "We know insurance can be confusing and would be happy to look up your plan to c…" at bounding box center [728, 497] width 1050 height 66
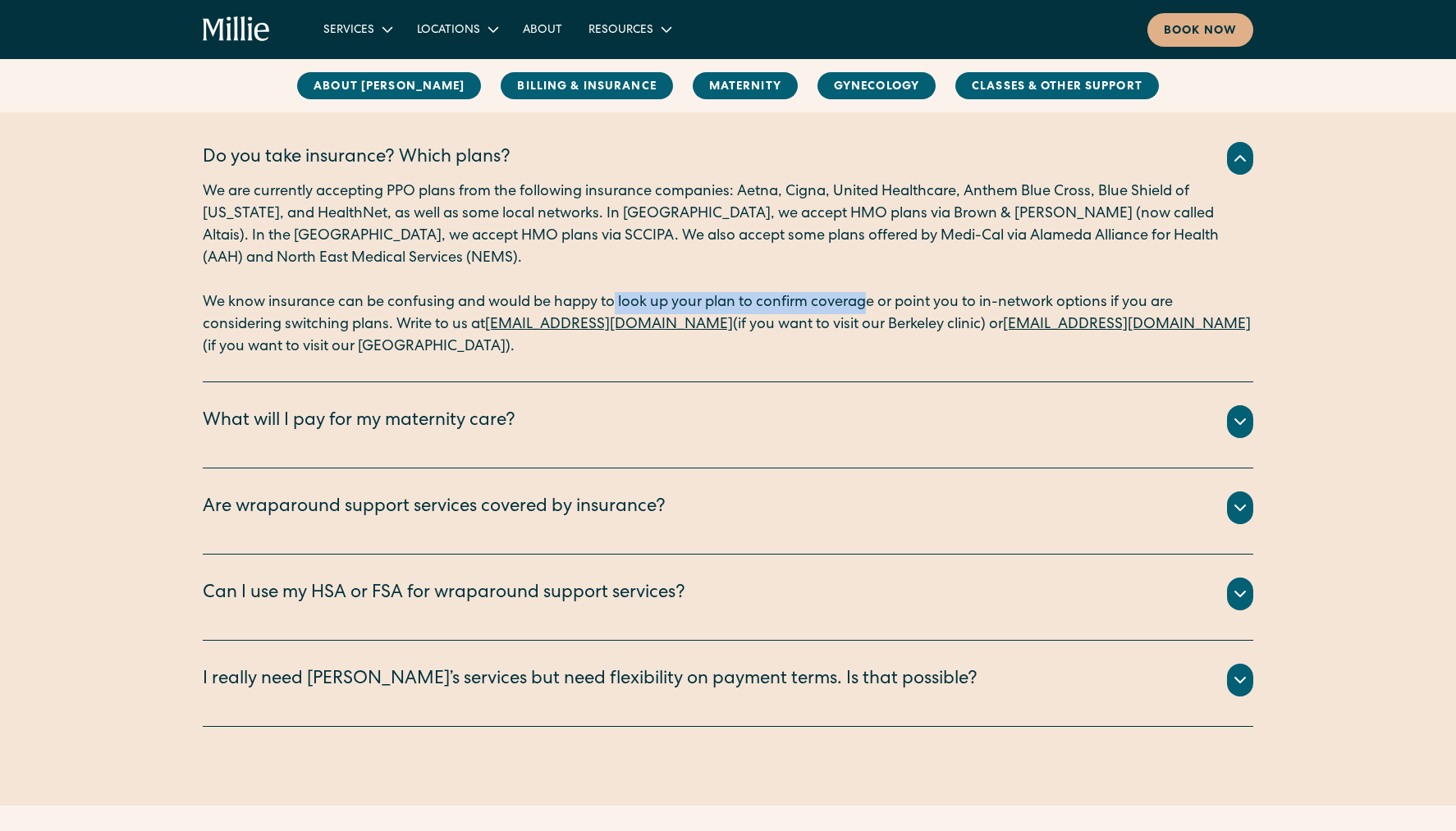
scroll to position [410, 0]
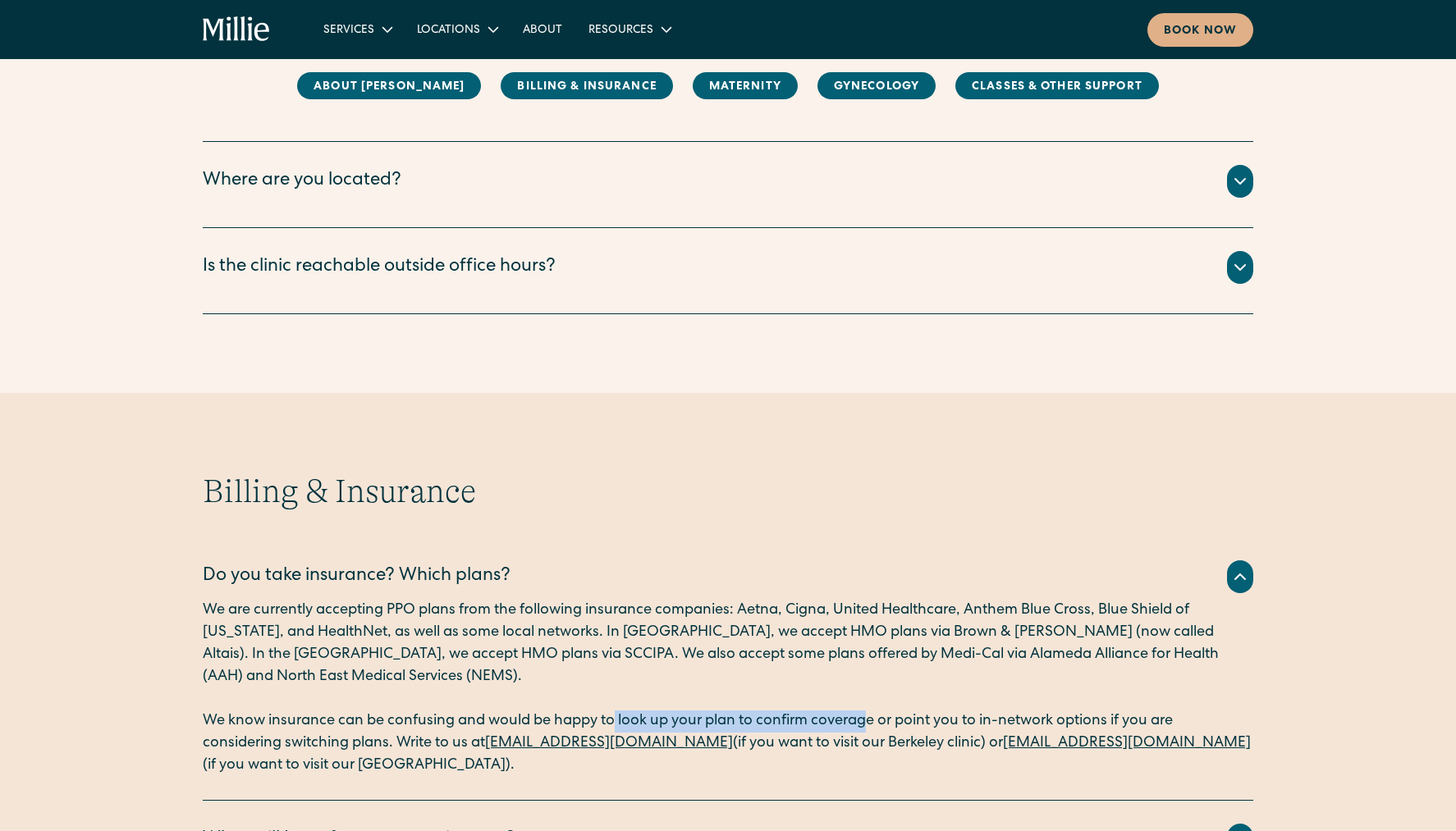
click at [247, 32] on icon "home" at bounding box center [237, 30] width 68 height 27
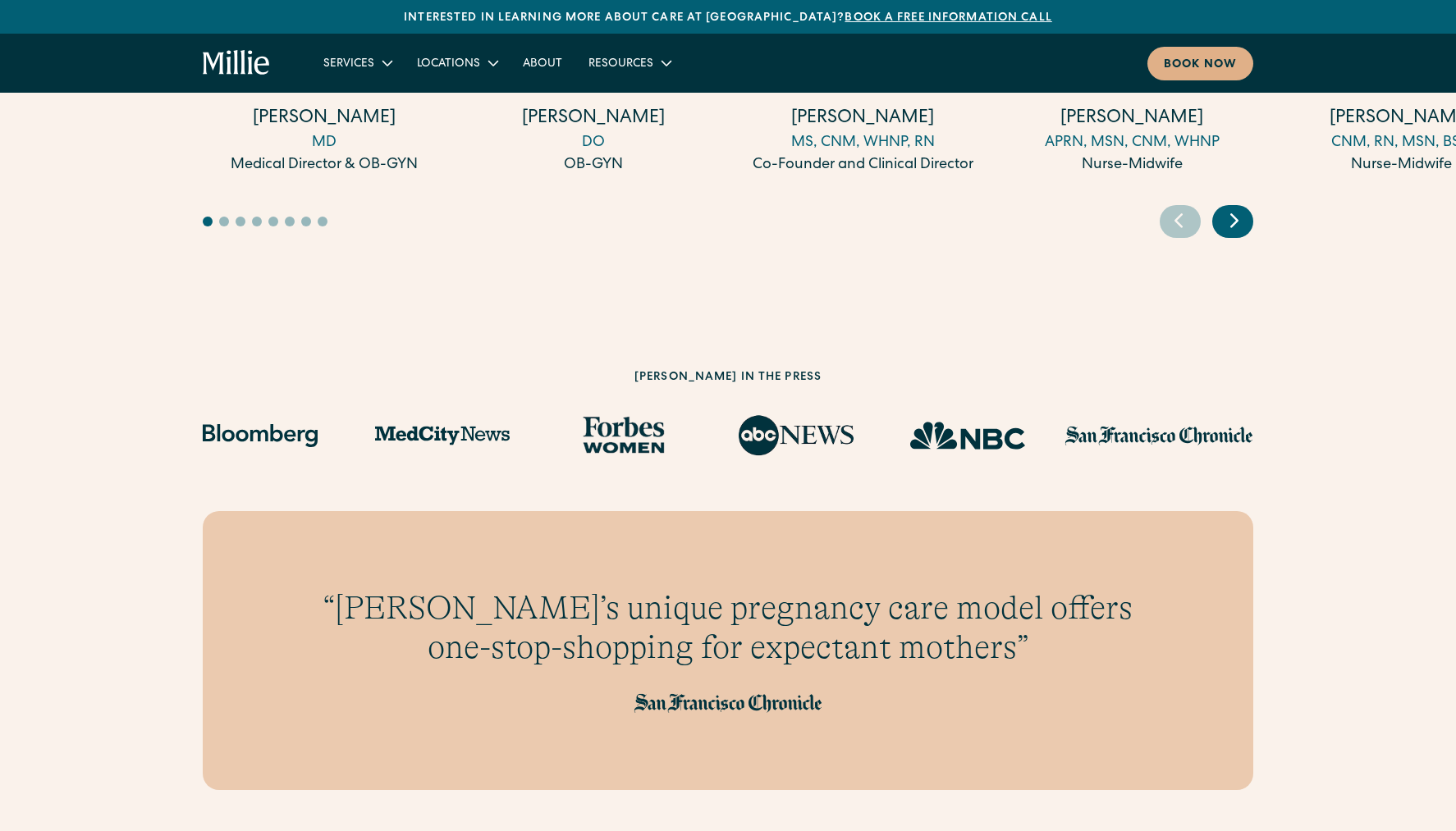
scroll to position [5169, 0]
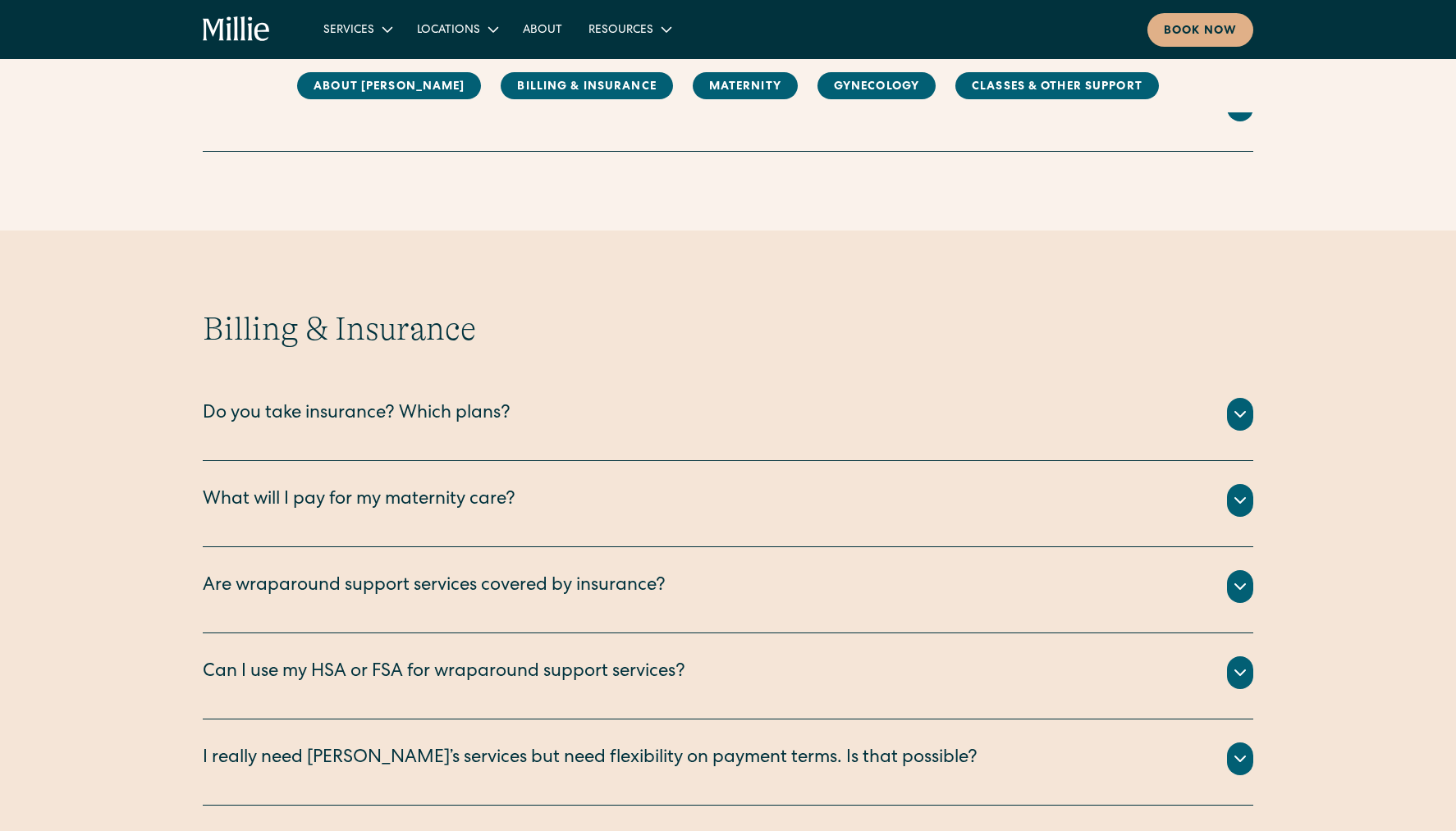
scroll to position [574, 0]
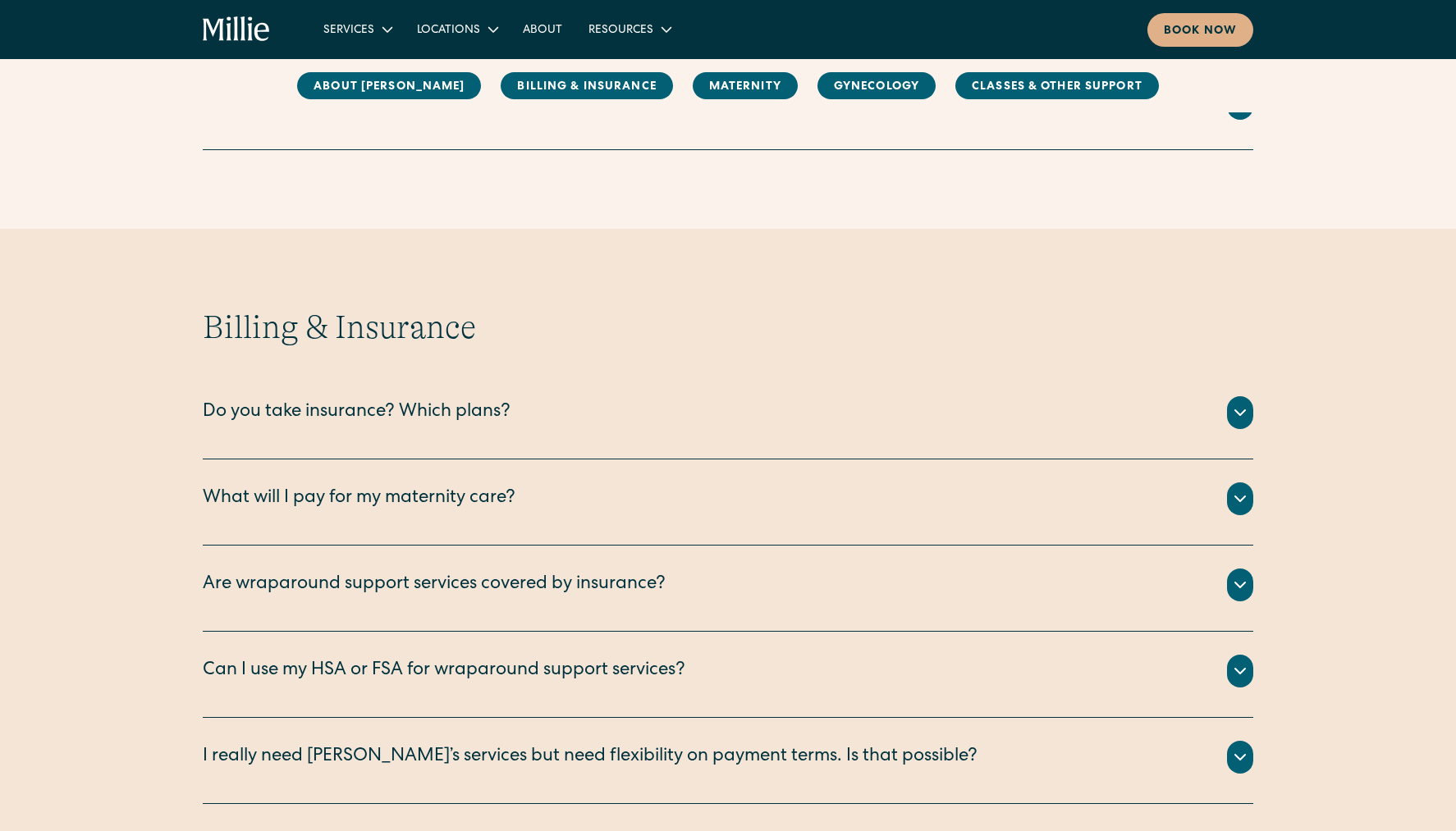
click at [487, 503] on div "What will I pay for my maternity care?" at bounding box center [359, 499] width 313 height 27
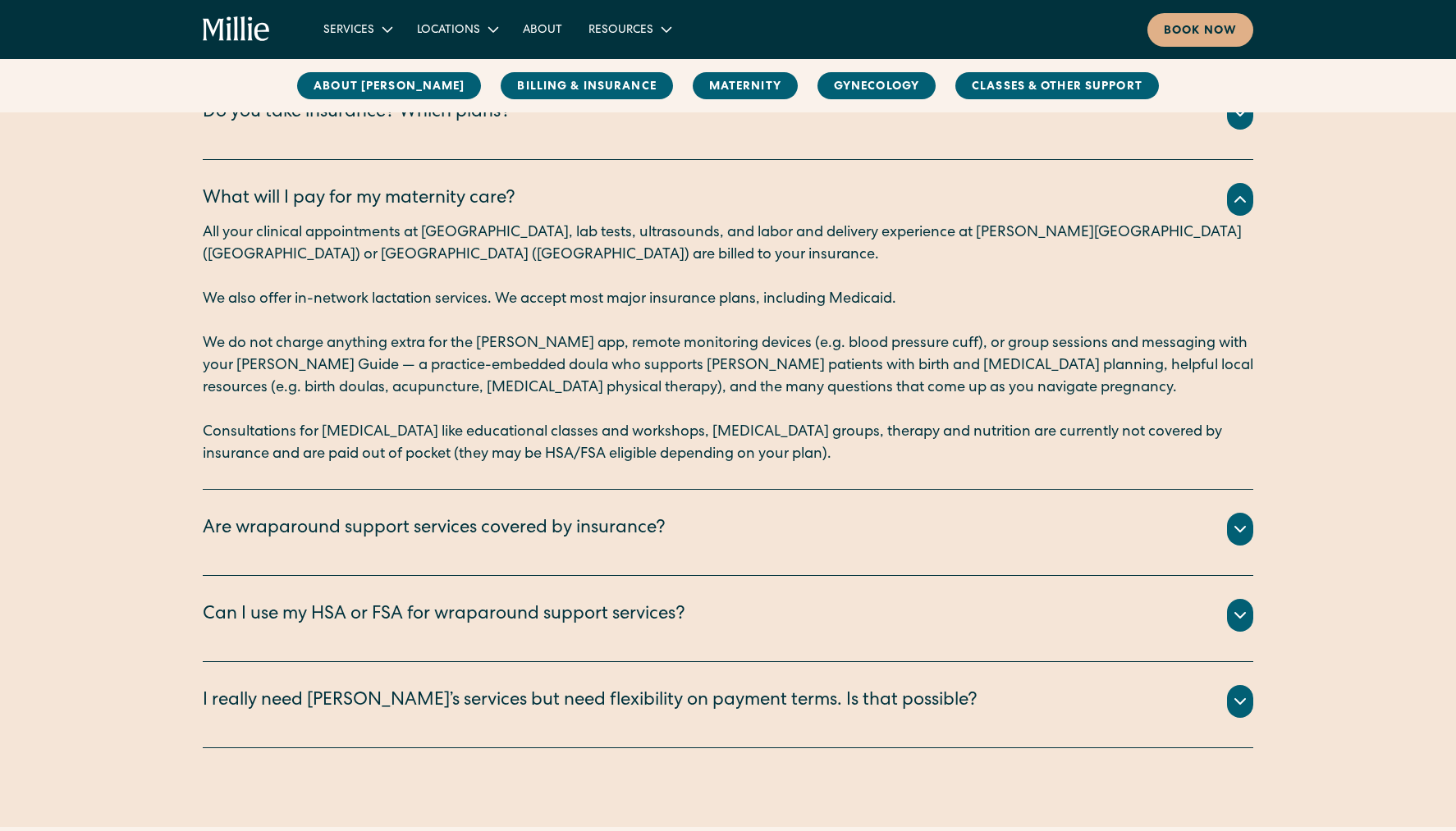
scroll to position [984, 0]
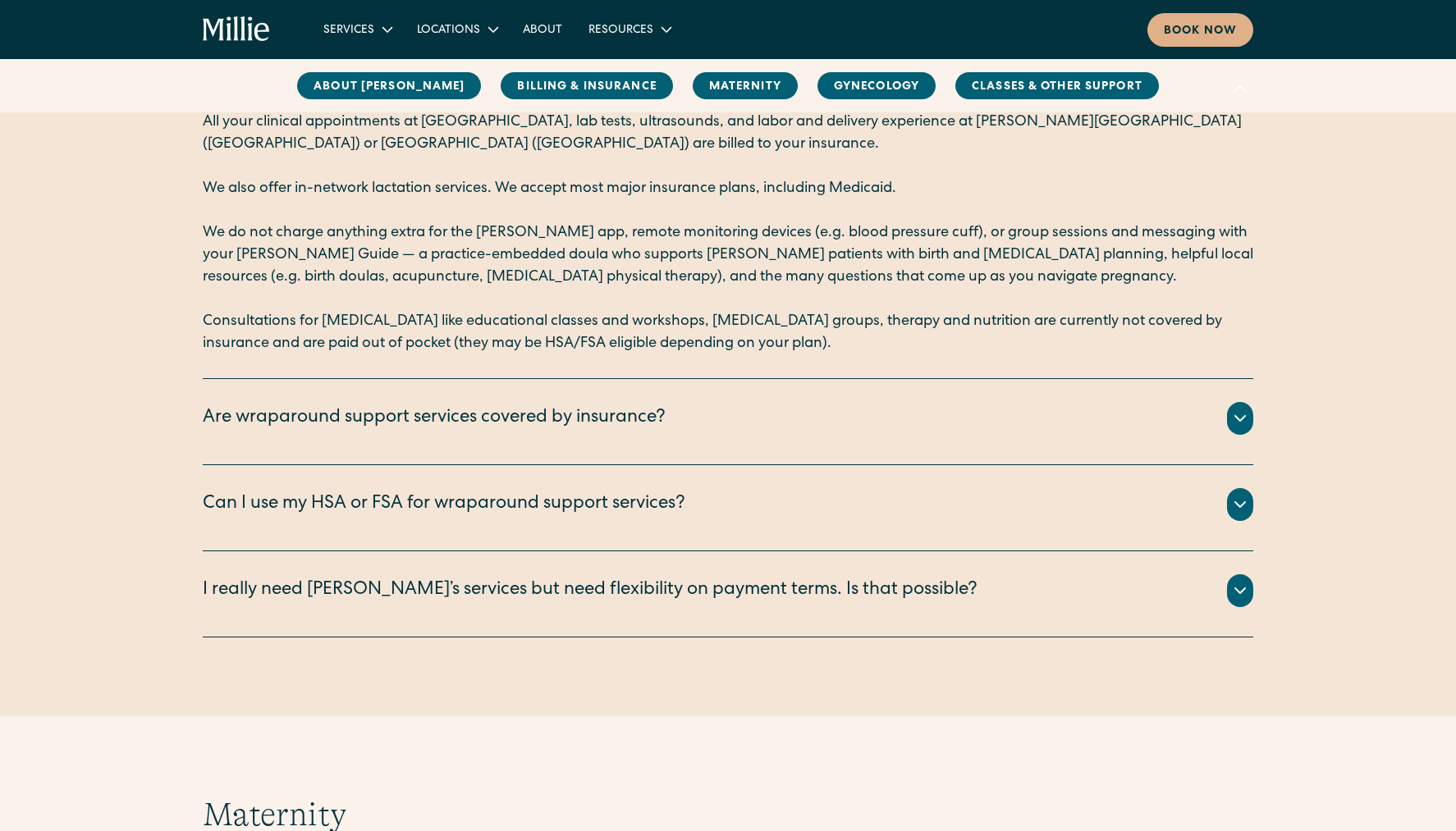
click at [783, 598] on div "I really need [PERSON_NAME]’s services but need flexibility on payment terms. I…" at bounding box center [590, 591] width 775 height 27
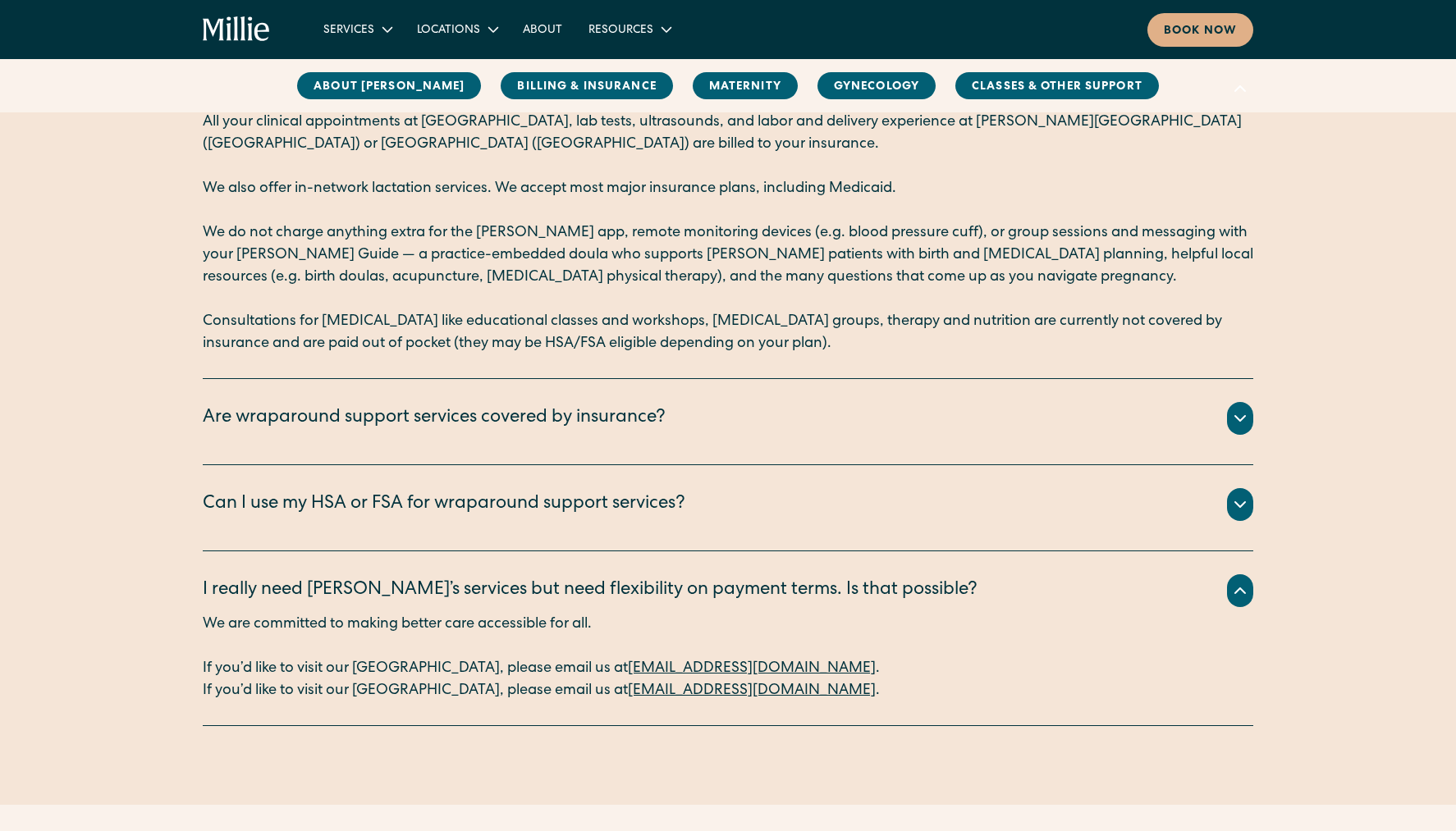
click at [957, 594] on div "I really need [PERSON_NAME]’s services but need flexibility on payment terms. I…" at bounding box center [728, 590] width 1050 height 33
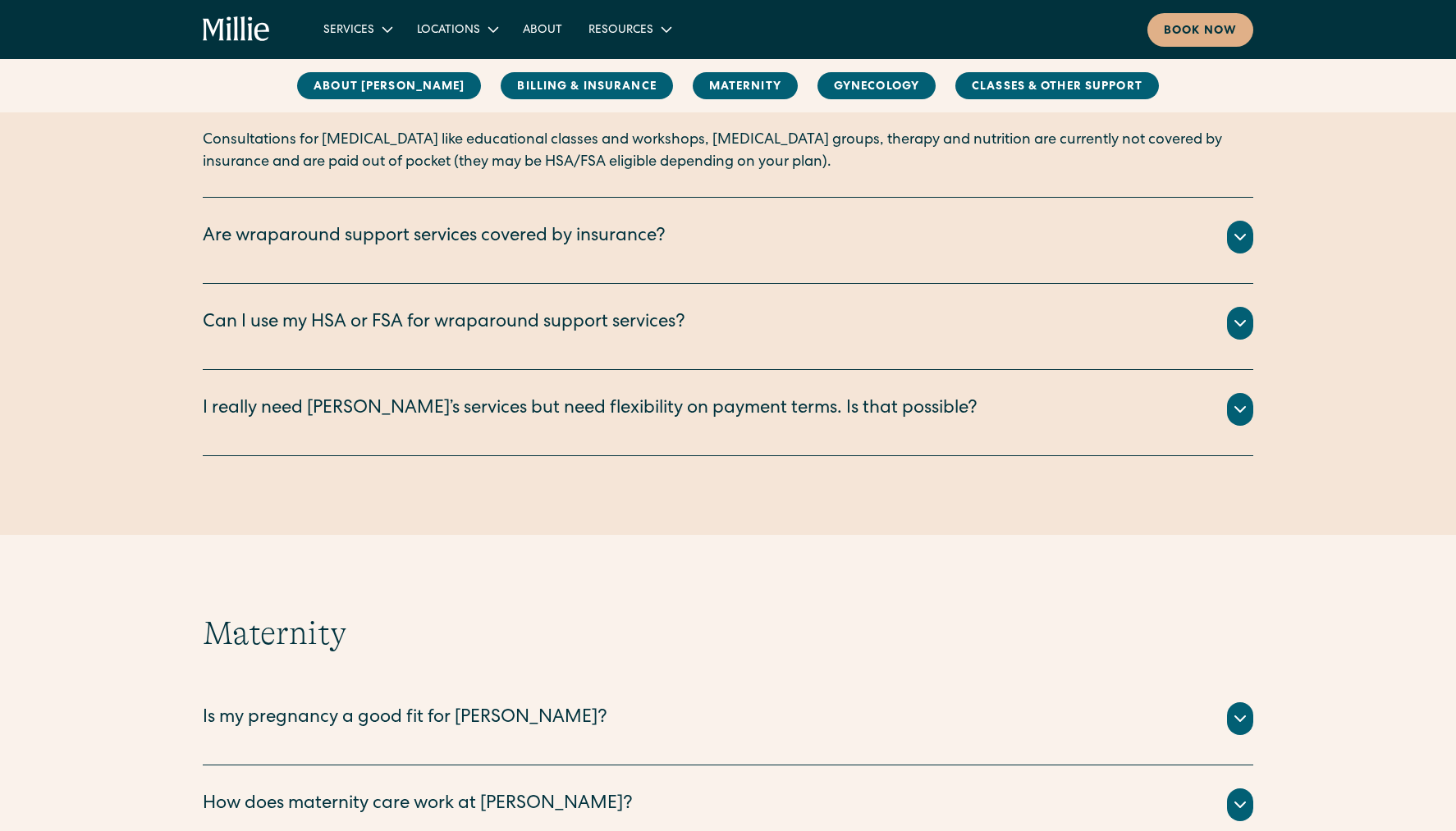
scroll to position [1394, 0]
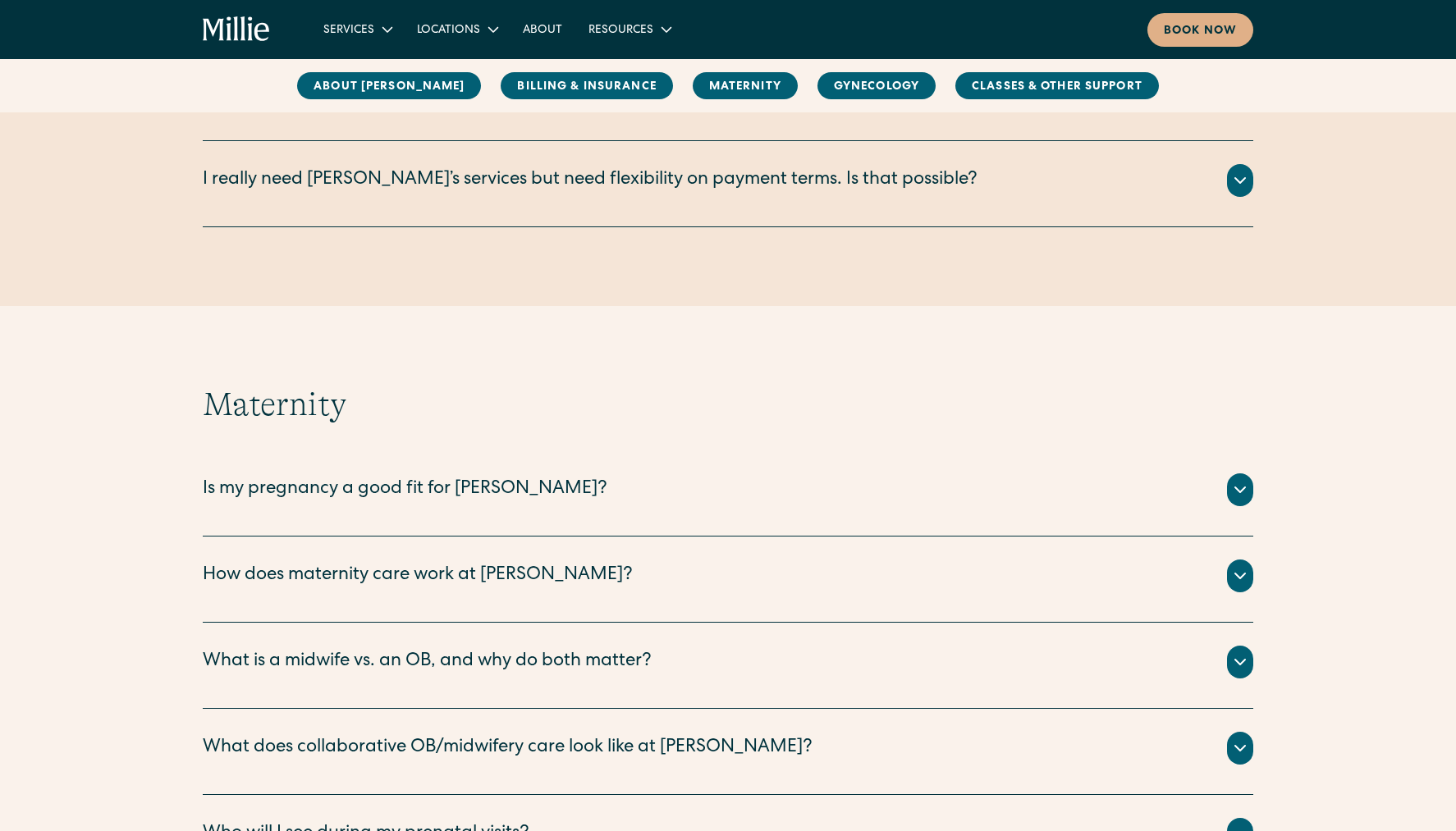
click at [568, 489] on div "Is my pregnancy a good fit for [PERSON_NAME]?" at bounding box center [728, 489] width 1050 height 33
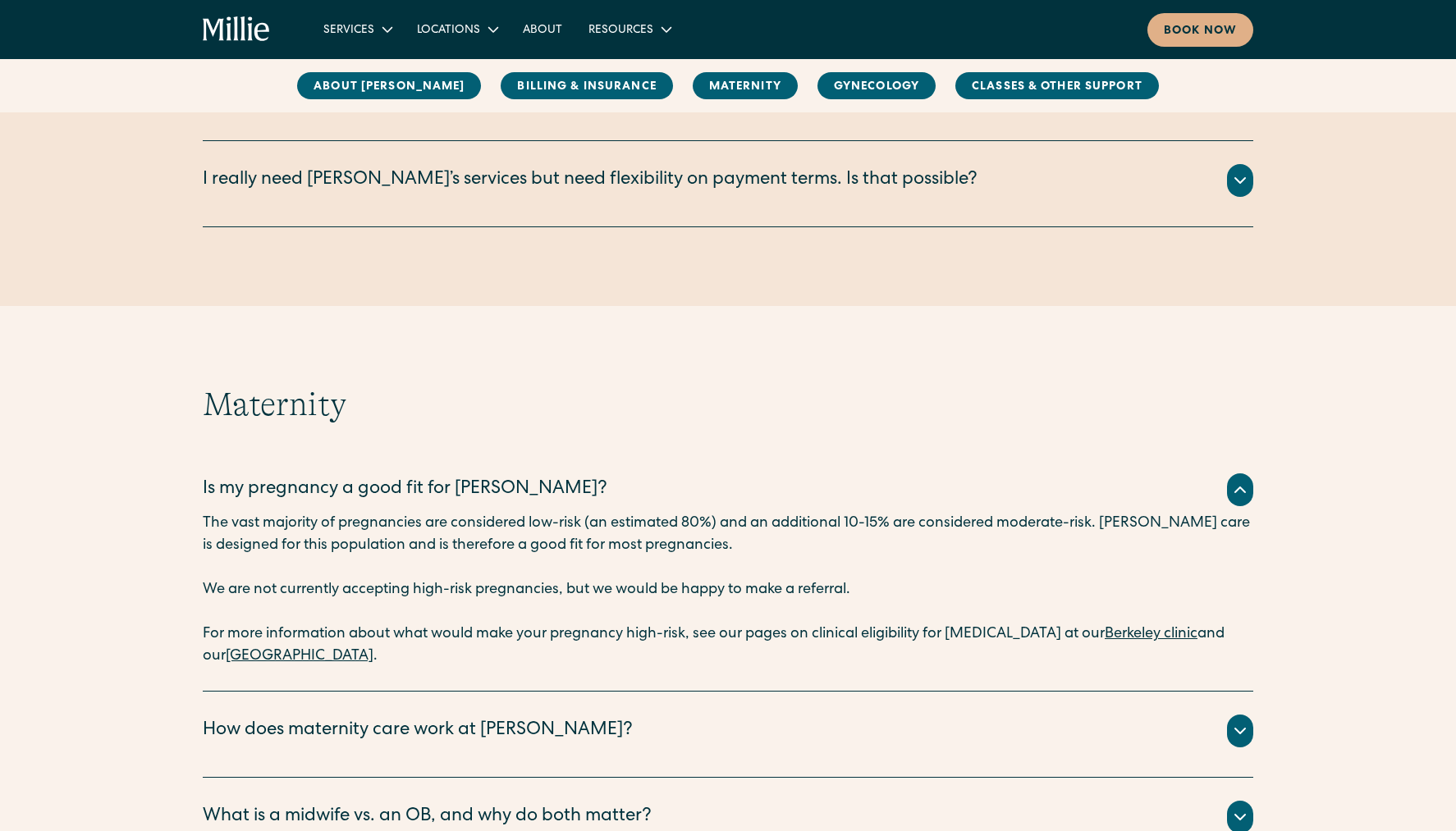
click at [1149, 489] on div "Is my pregnancy a good fit for [PERSON_NAME]?" at bounding box center [728, 489] width 1050 height 33
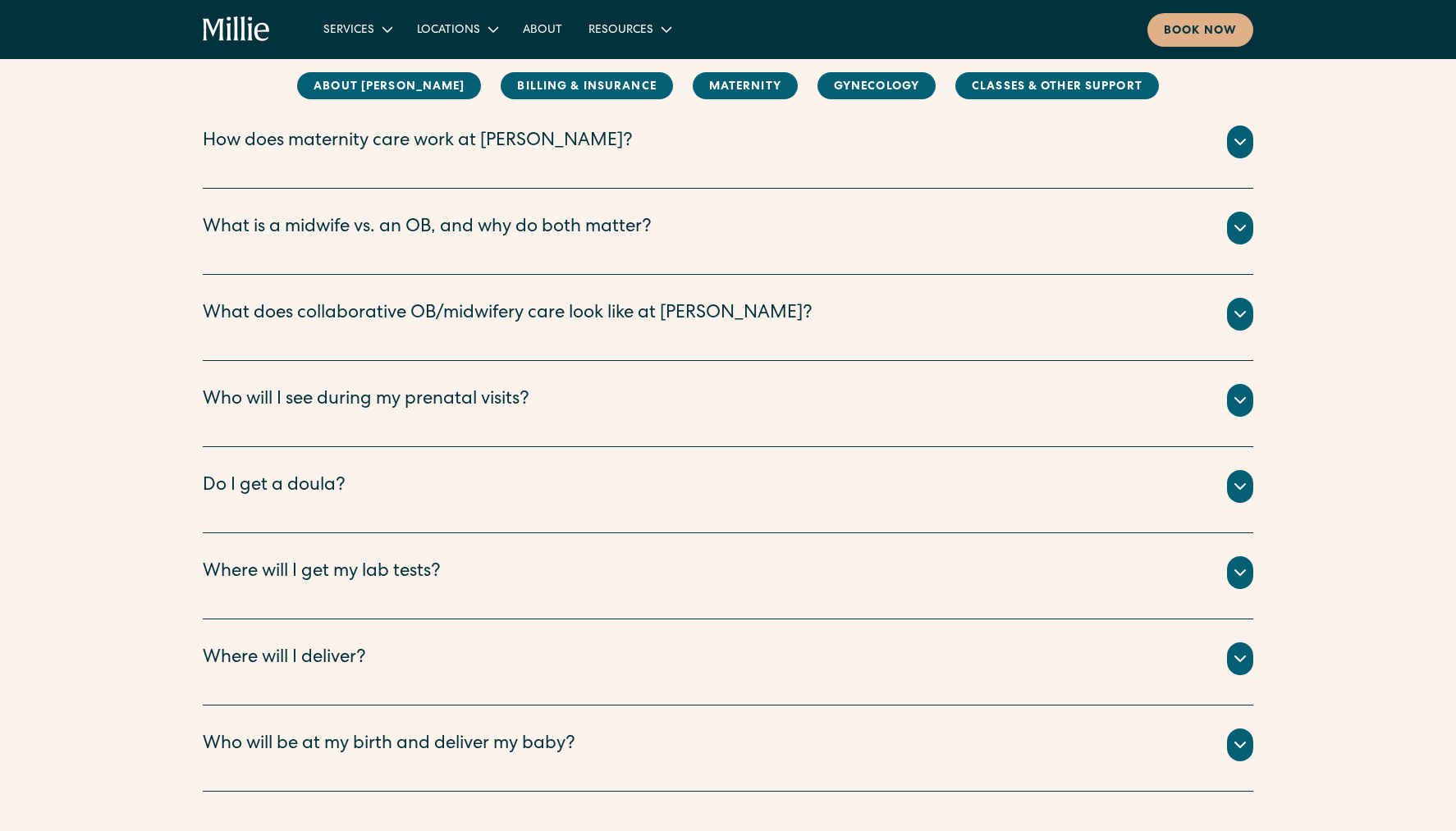
scroll to position [1969, 0]
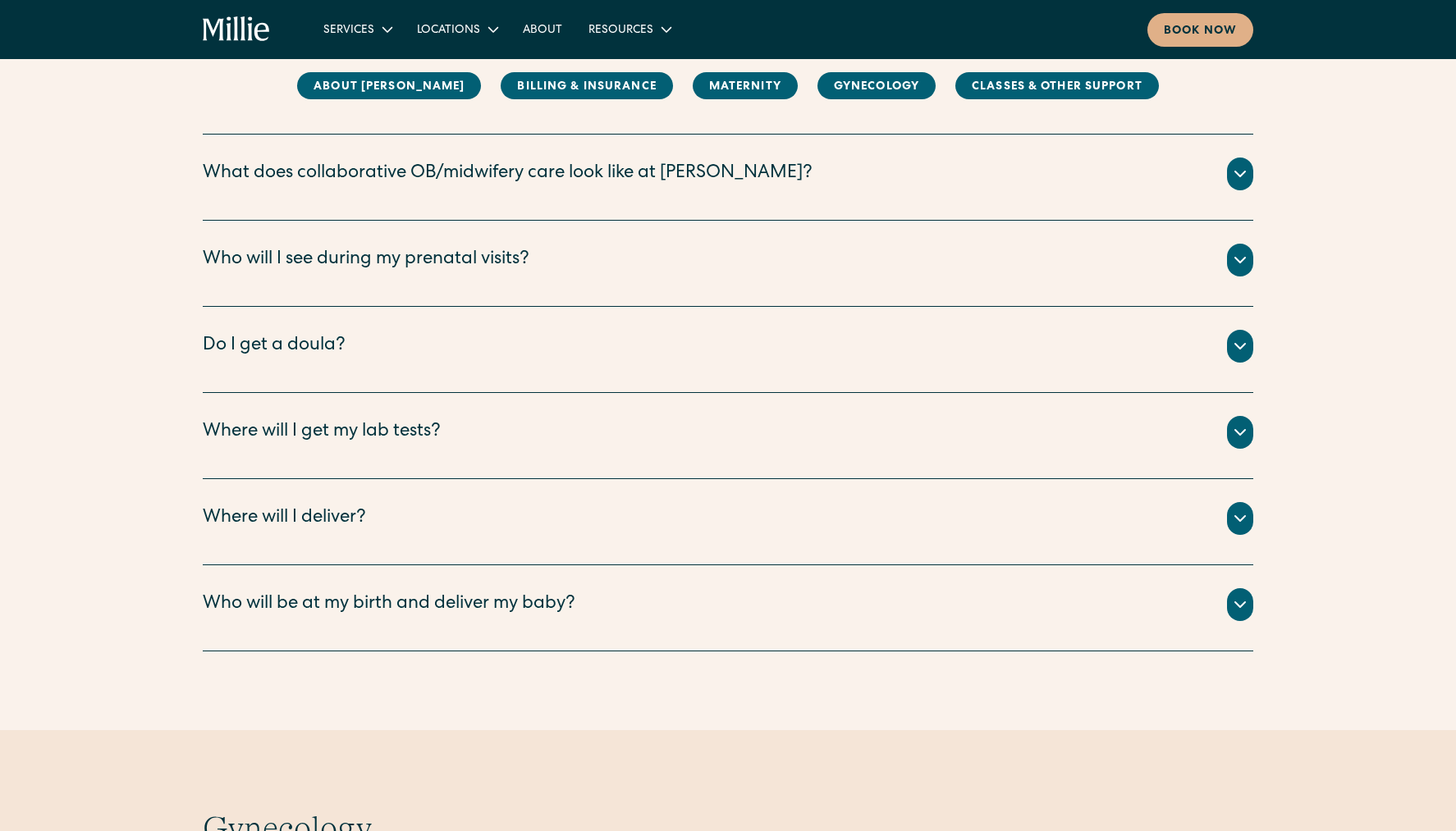
click at [893, 526] on div "Where will I deliver?" at bounding box center [728, 518] width 1050 height 33
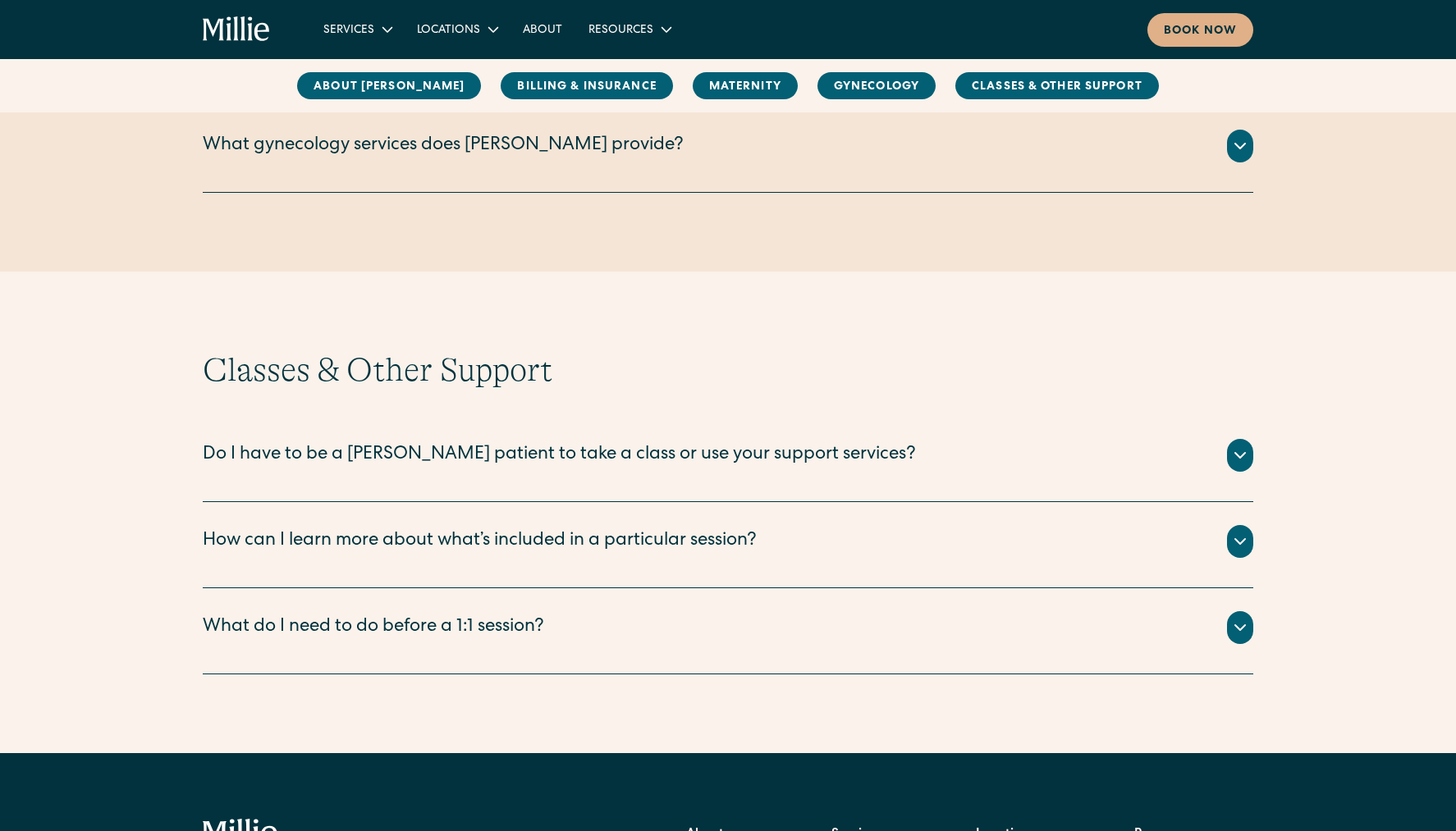
scroll to position [2543, 0]
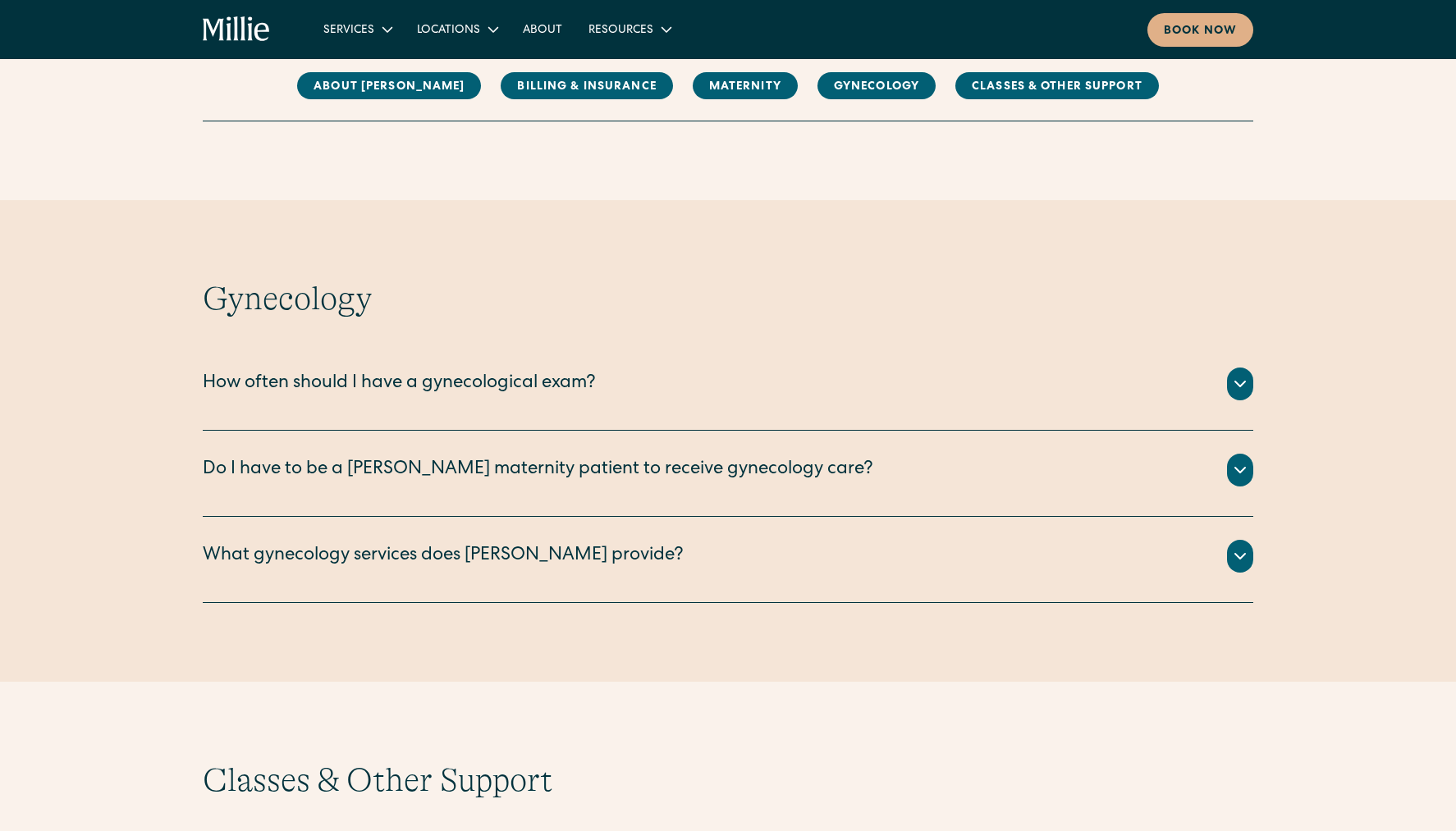
click at [837, 540] on div "What gynecology services does [PERSON_NAME] provide?" at bounding box center [728, 555] width 1050 height 33
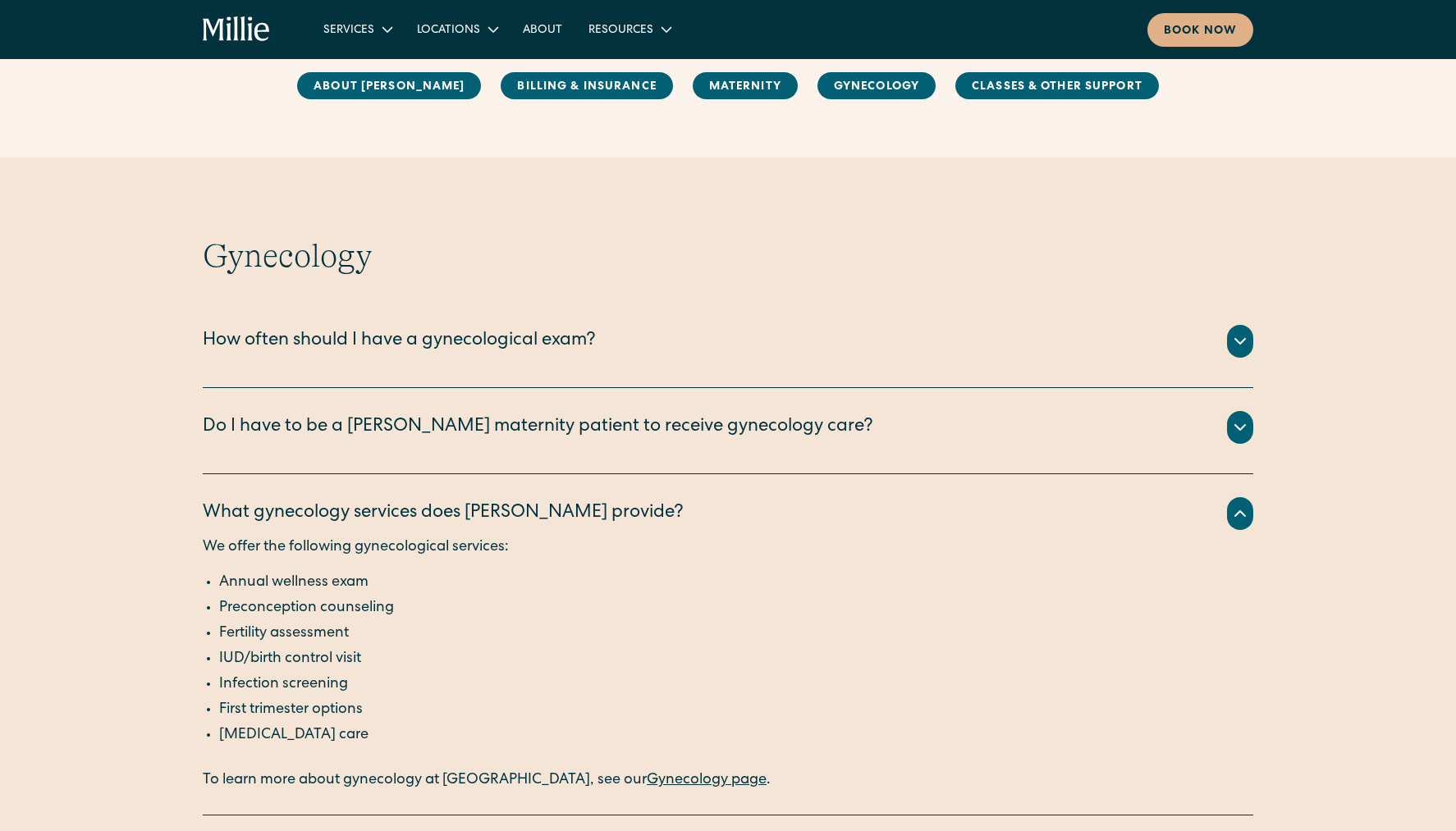
scroll to position [2625, 0]
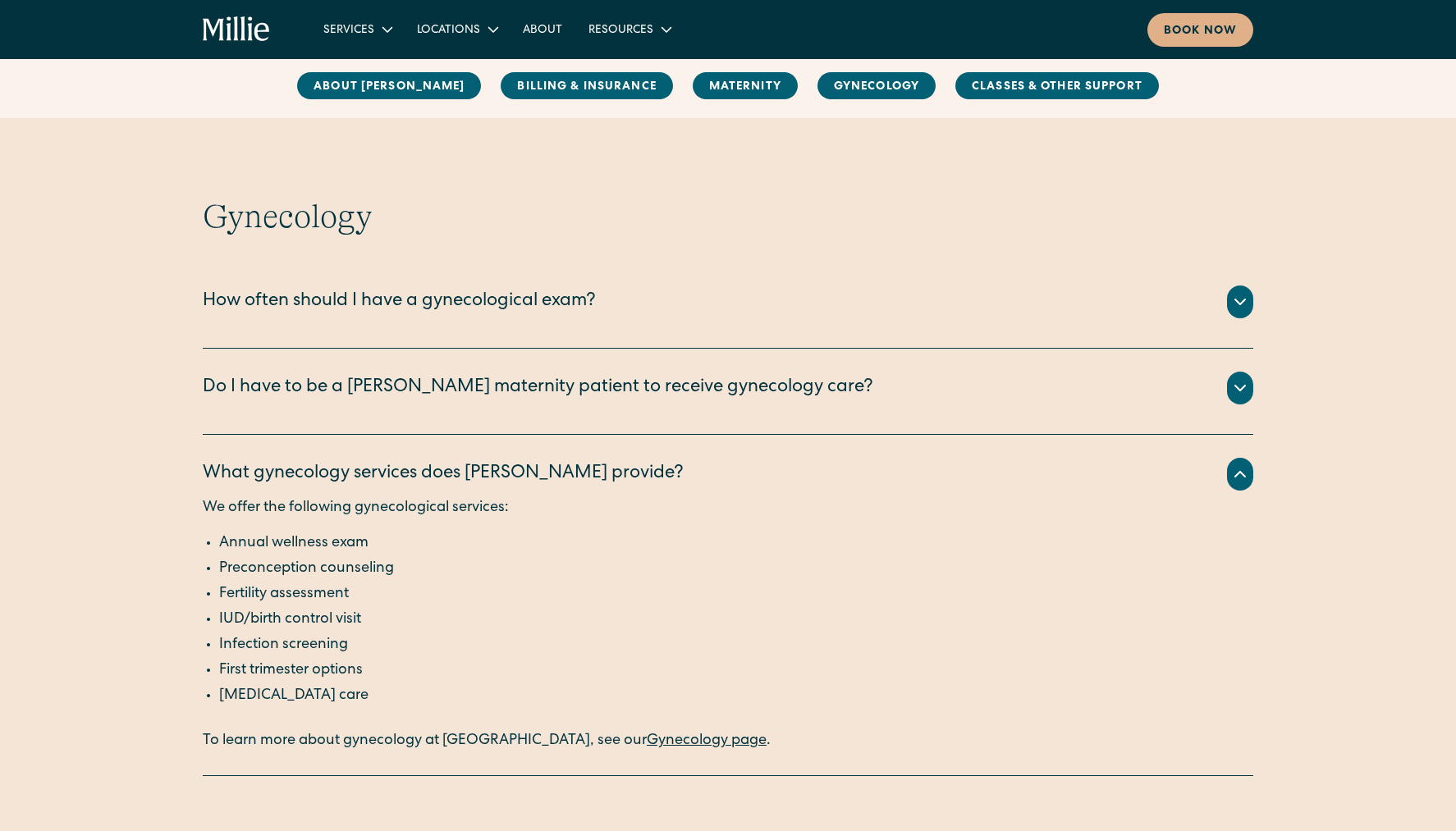
click at [759, 435] on div "What gynecology services does [PERSON_NAME] provide? We offer the following gyn…" at bounding box center [728, 605] width 1050 height 341
click at [1234, 458] on div "What gynecology services does [PERSON_NAME] provide?" at bounding box center [728, 474] width 1050 height 33
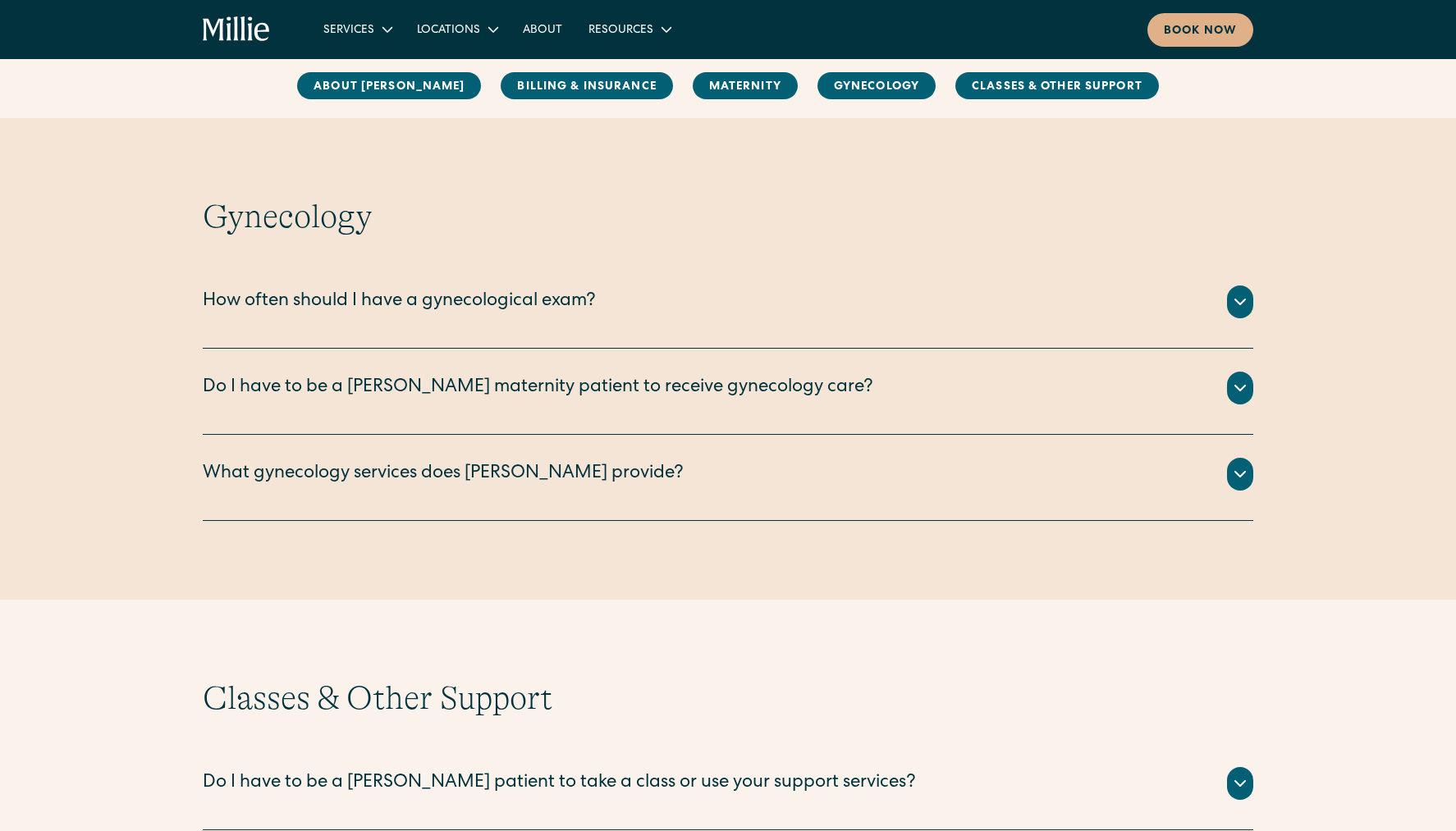
click at [931, 285] on div "How often should I have a gynecological exam?" at bounding box center [728, 301] width 1050 height 33
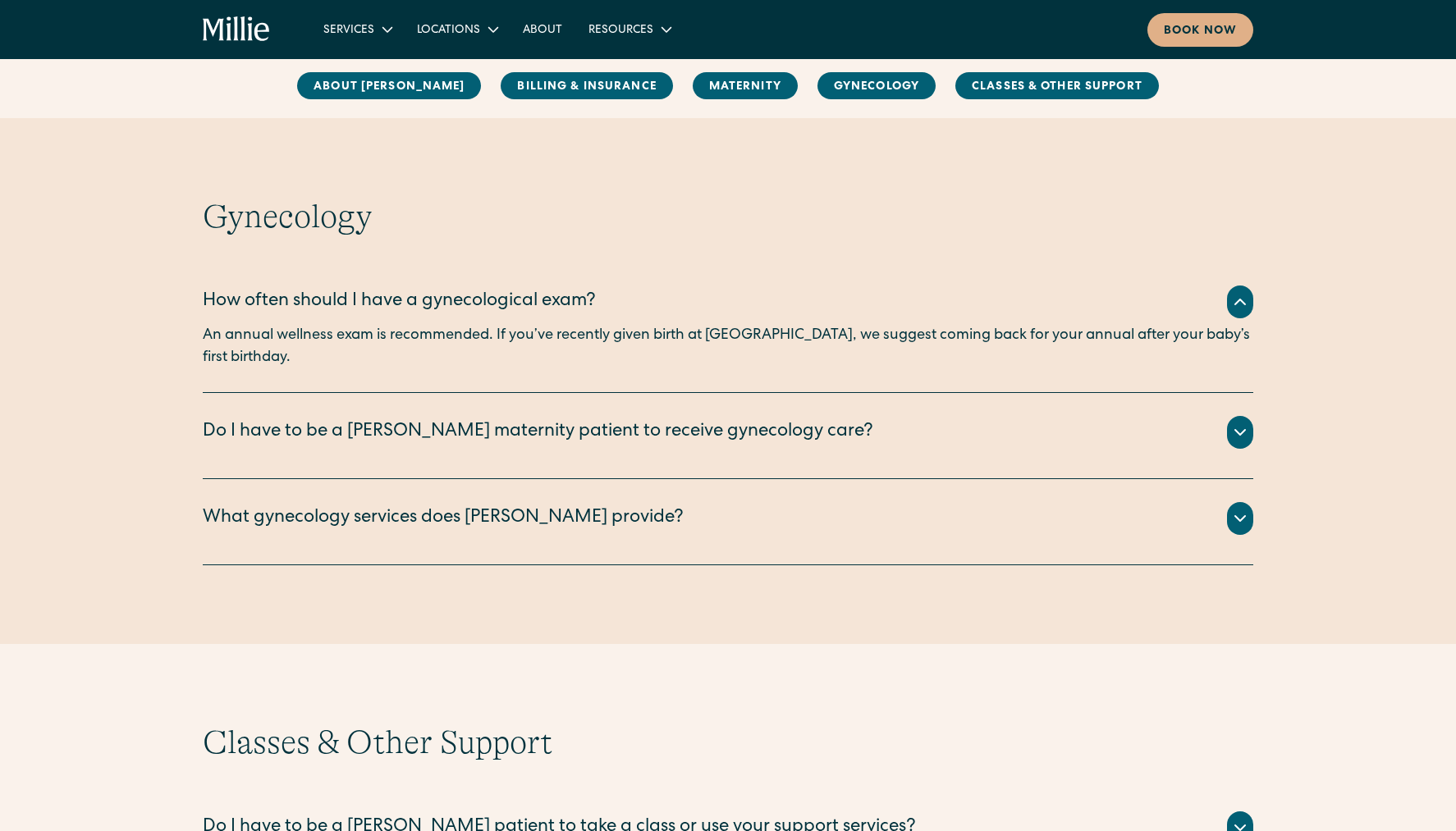
click at [1239, 292] on icon at bounding box center [1240, 302] width 19 height 19
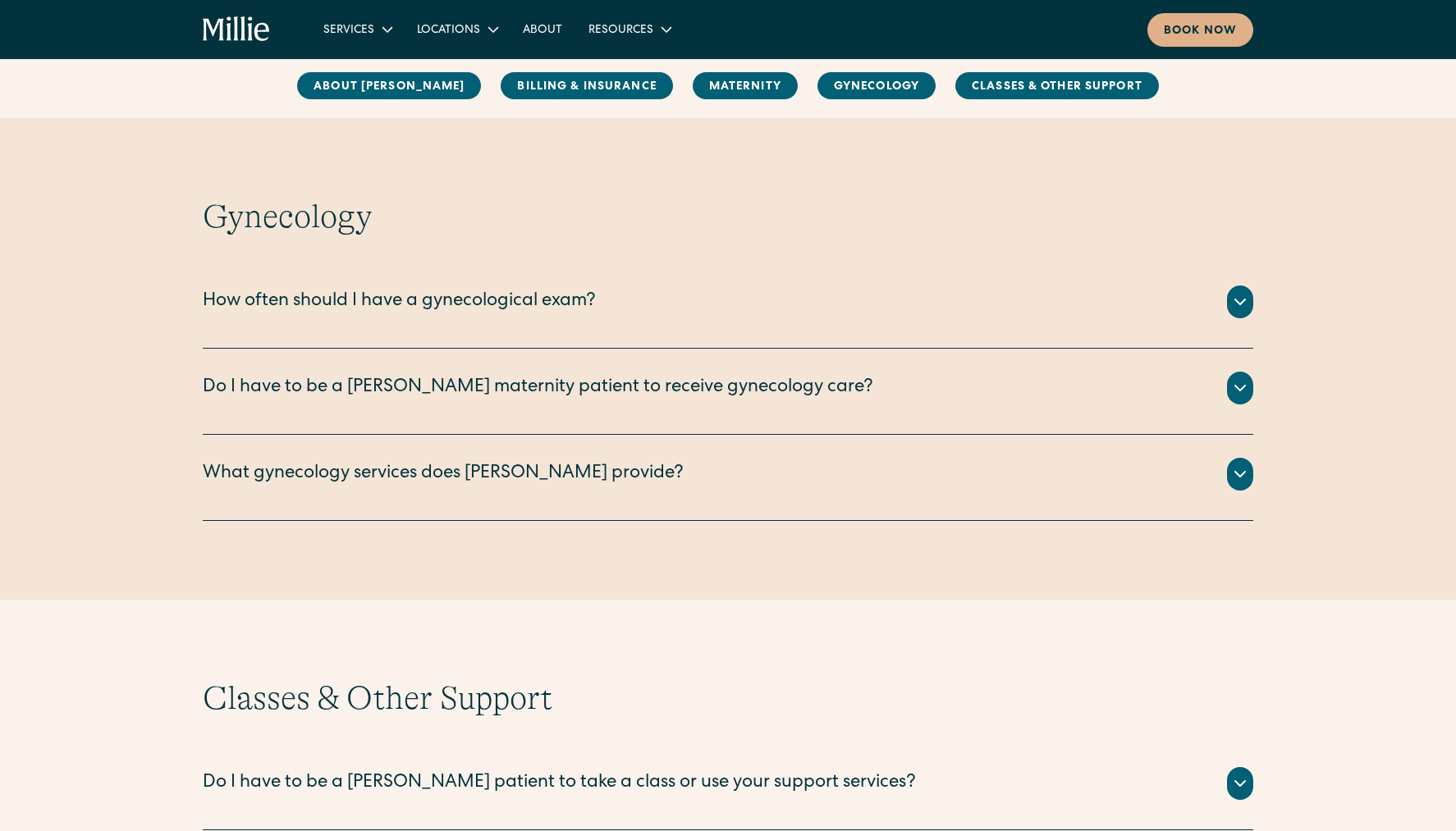
click at [1174, 372] on div "Do I have to be a [PERSON_NAME] maternity patient to receive gynecology care?" at bounding box center [728, 388] width 1050 height 33
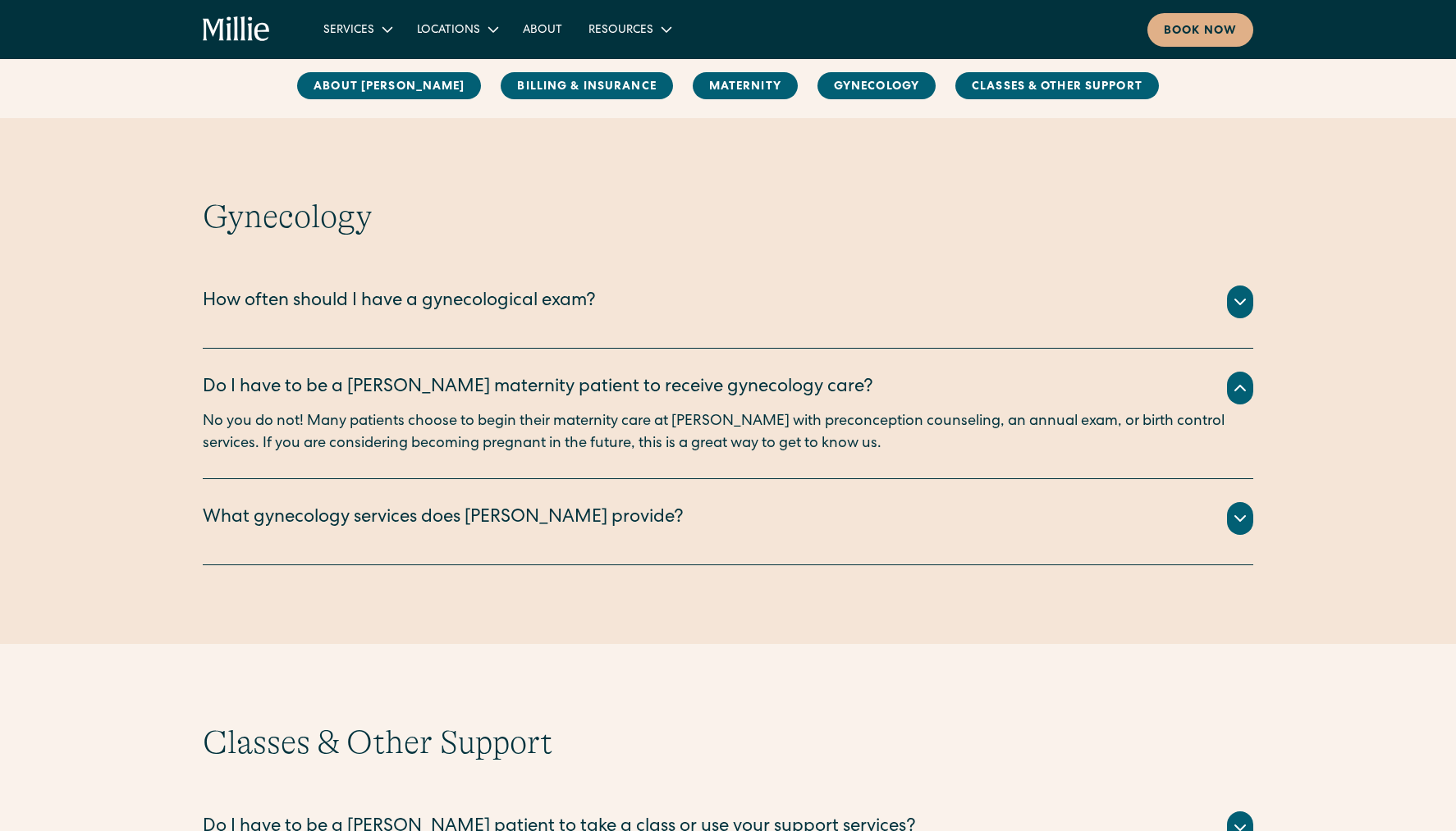
click at [1232, 378] on icon at bounding box center [1240, 388] width 19 height 19
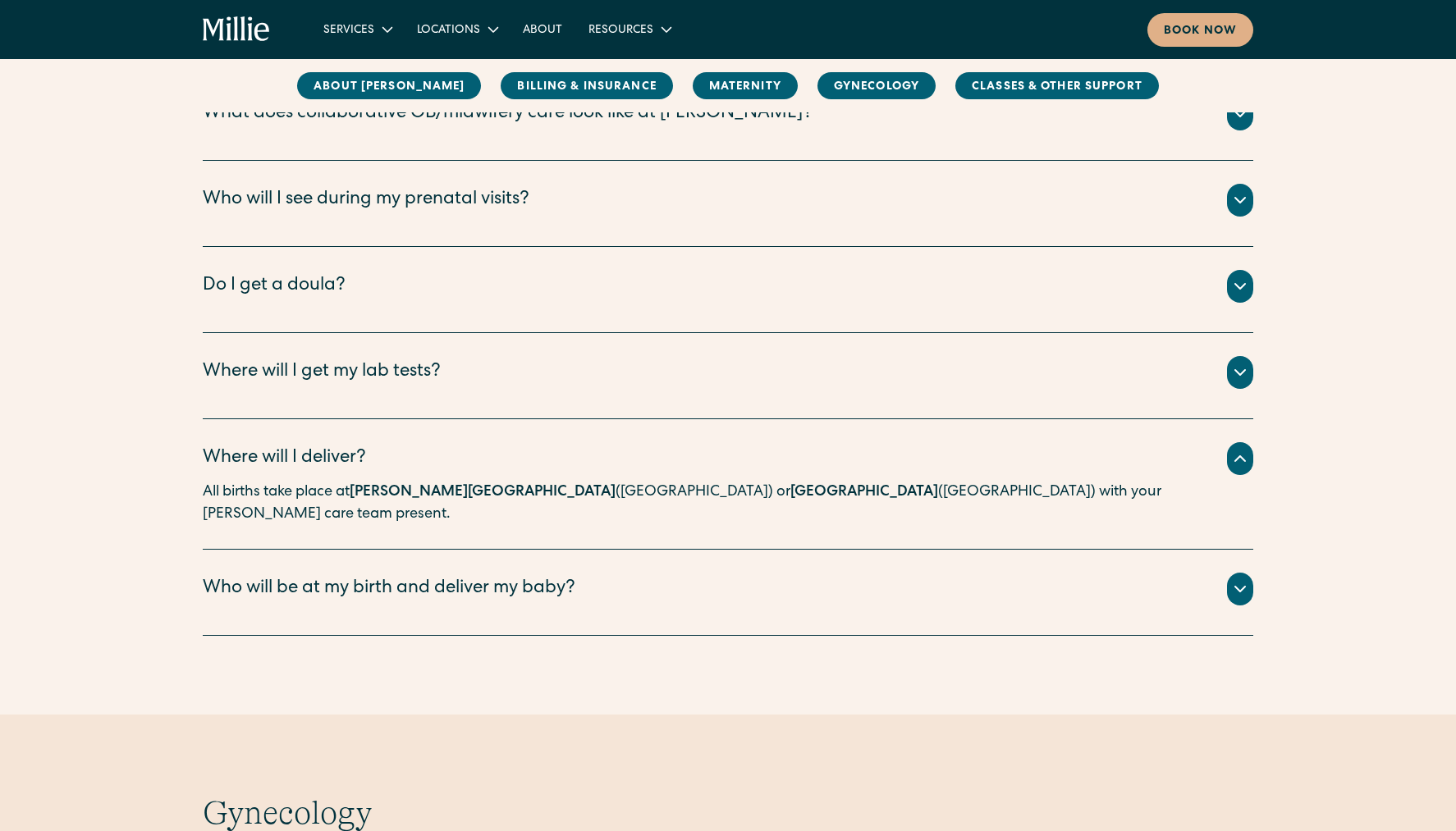
scroll to position [1887, 0]
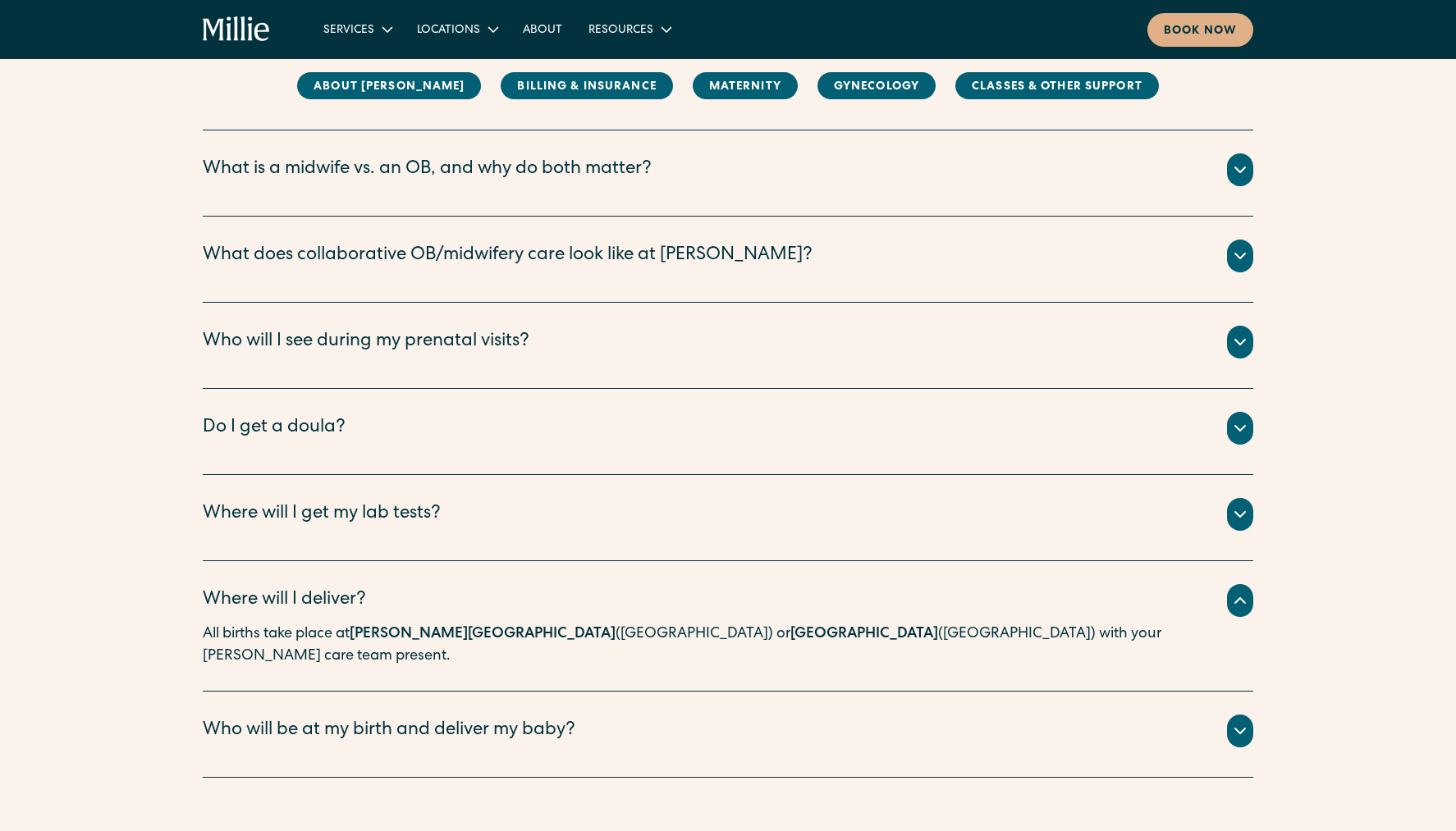
click at [712, 466] on div "Do I get a doula? Every patient is paired with a [PERSON_NAME] Guide, who is a …" at bounding box center [728, 431] width 1050 height 86
click at [731, 432] on div "Do I get a doula?" at bounding box center [728, 428] width 1050 height 33
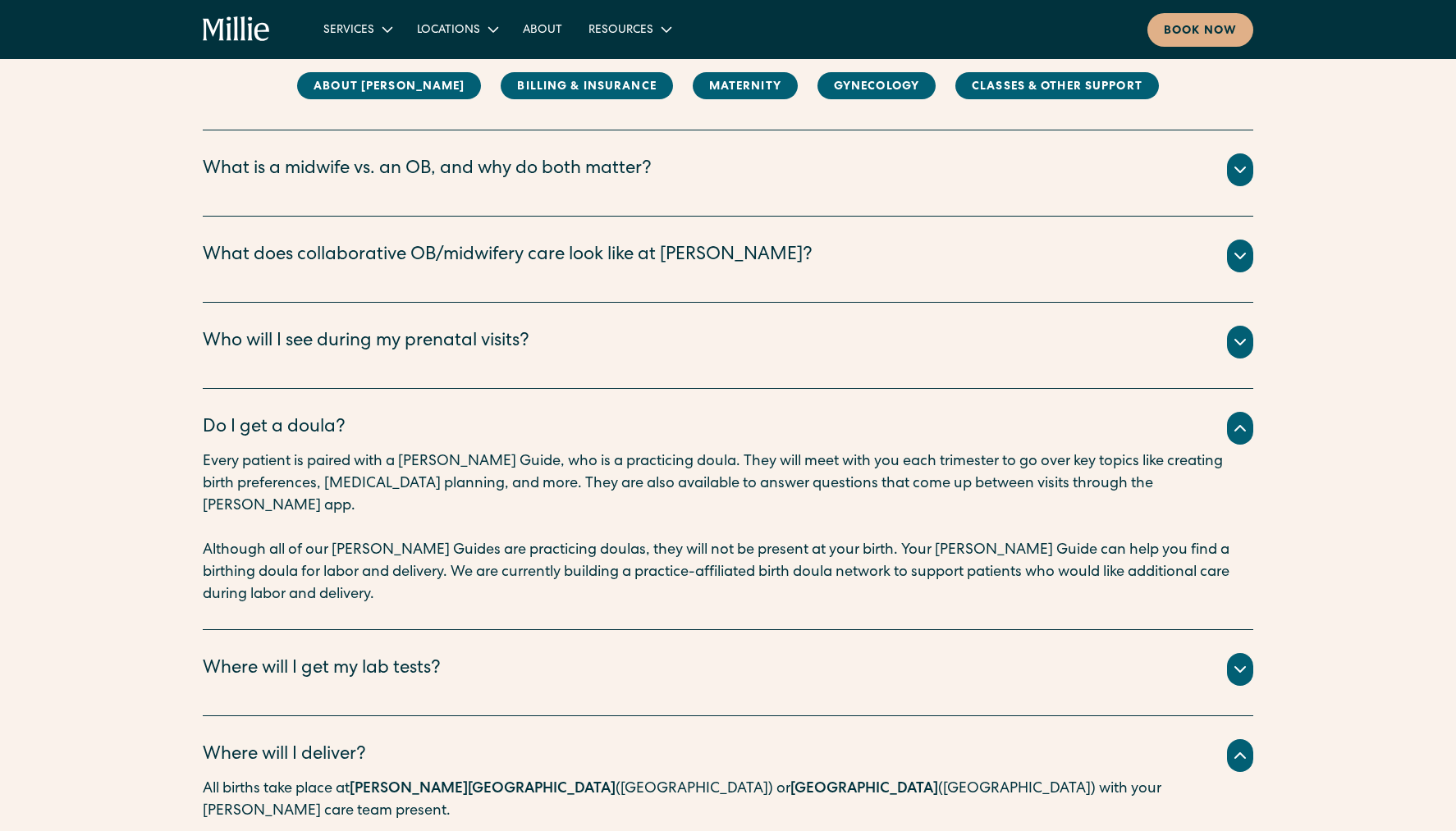
click at [1232, 434] on icon at bounding box center [1240, 428] width 19 height 19
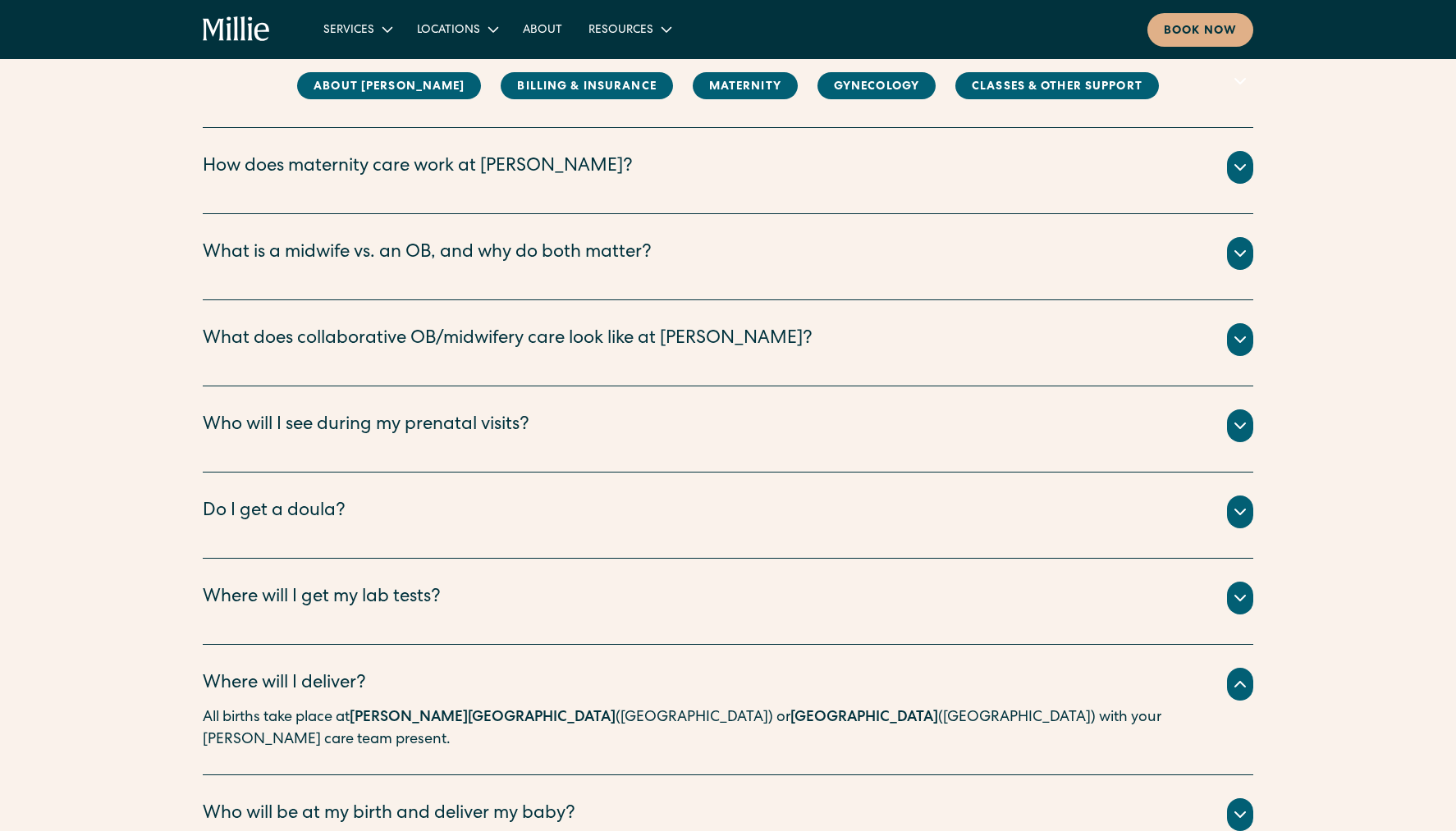
scroll to position [1723, 0]
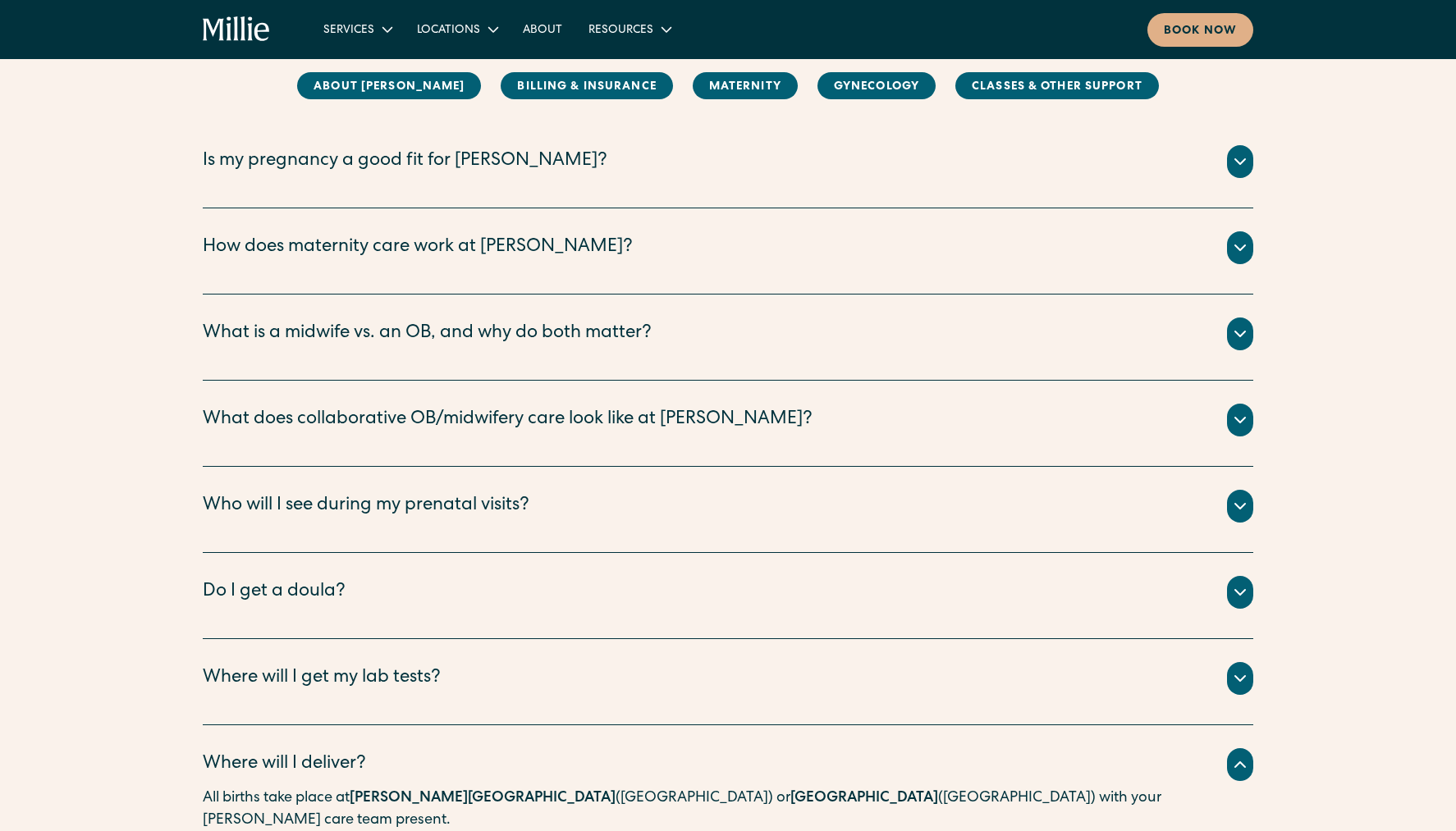
click at [596, 516] on div "Who will I see during my prenatal visits?" at bounding box center [728, 506] width 1050 height 33
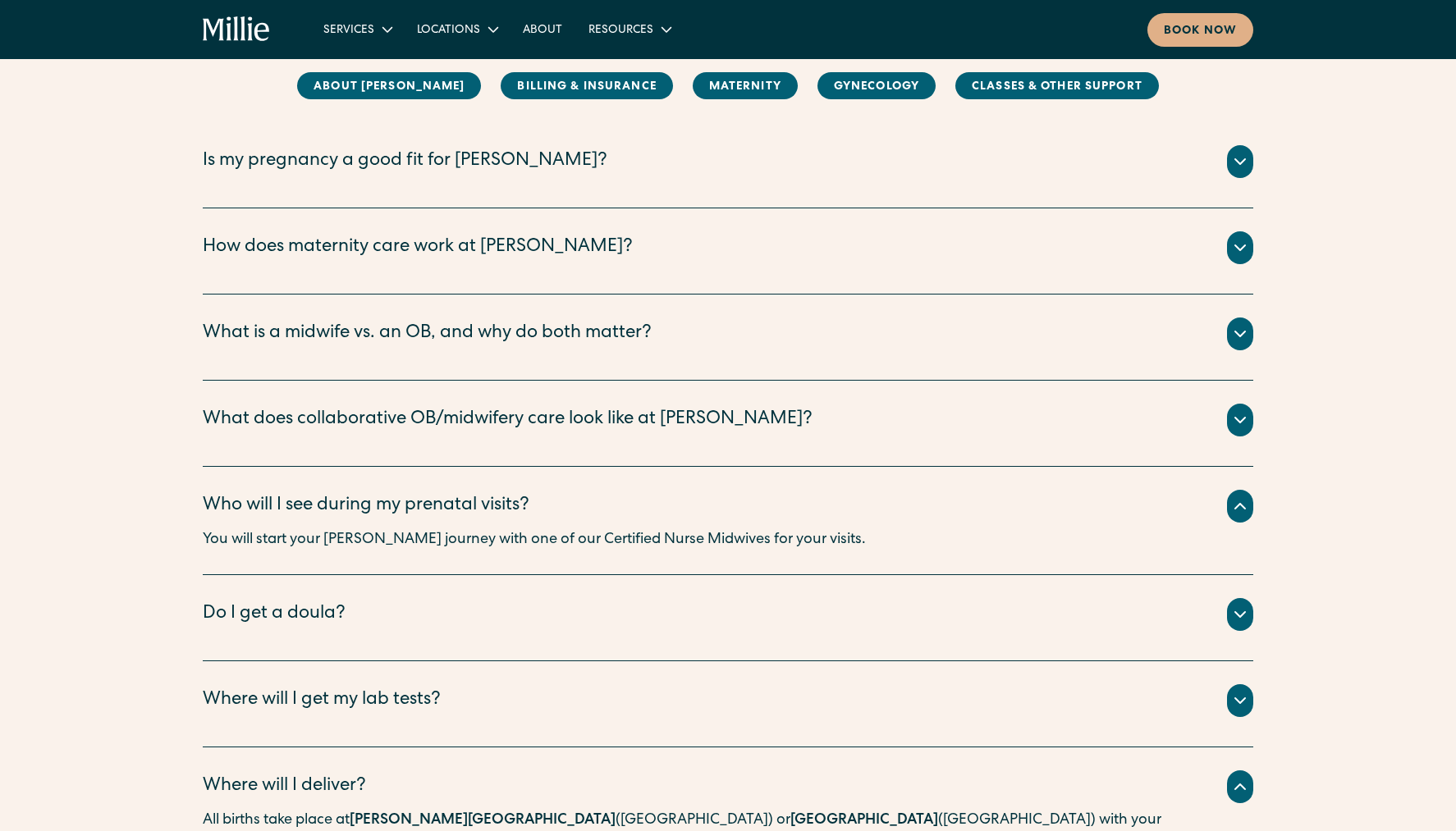
click at [891, 512] on div "Who will I see during my prenatal visits?" at bounding box center [728, 506] width 1050 height 33
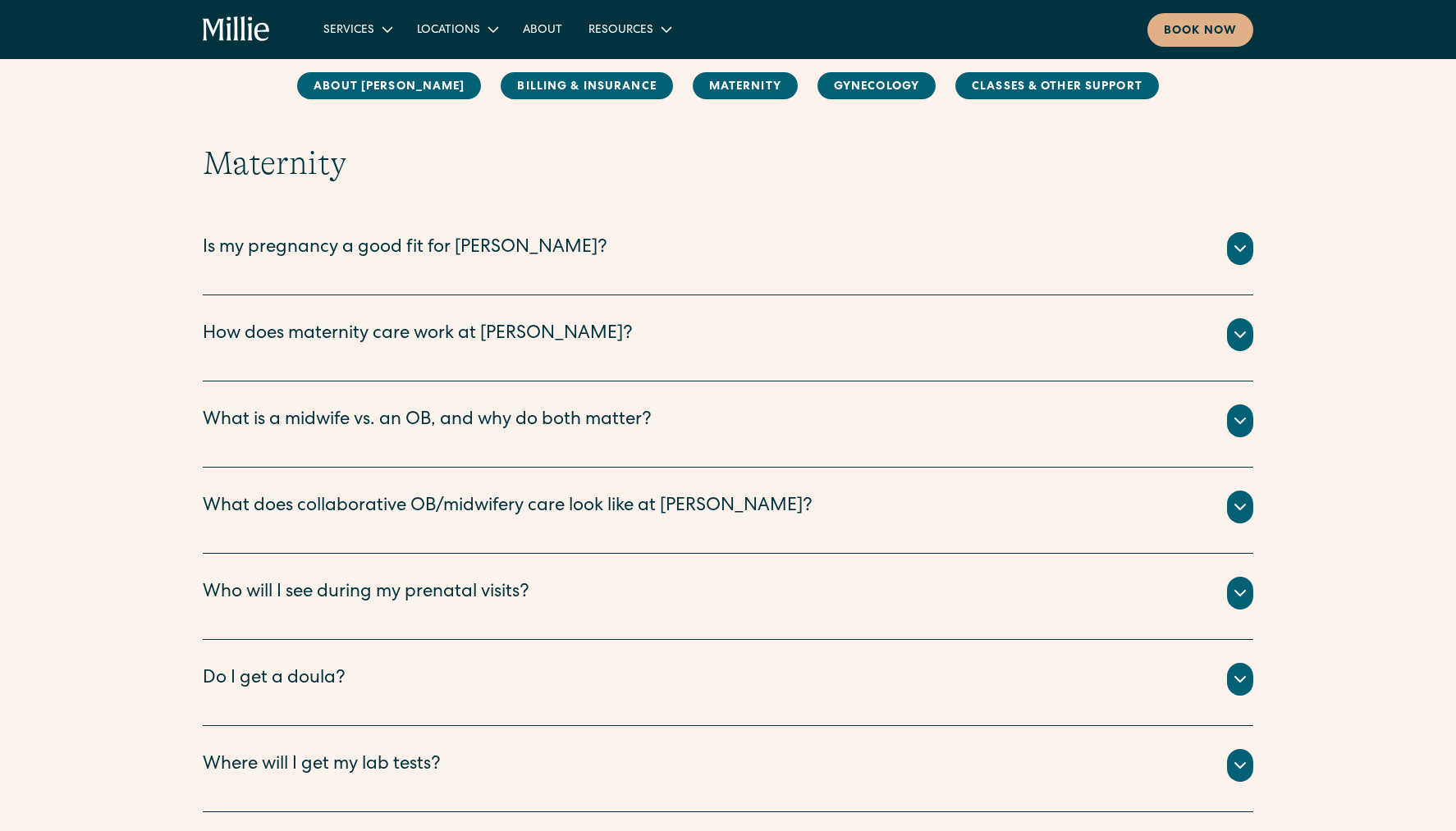
scroll to position [1477, 0]
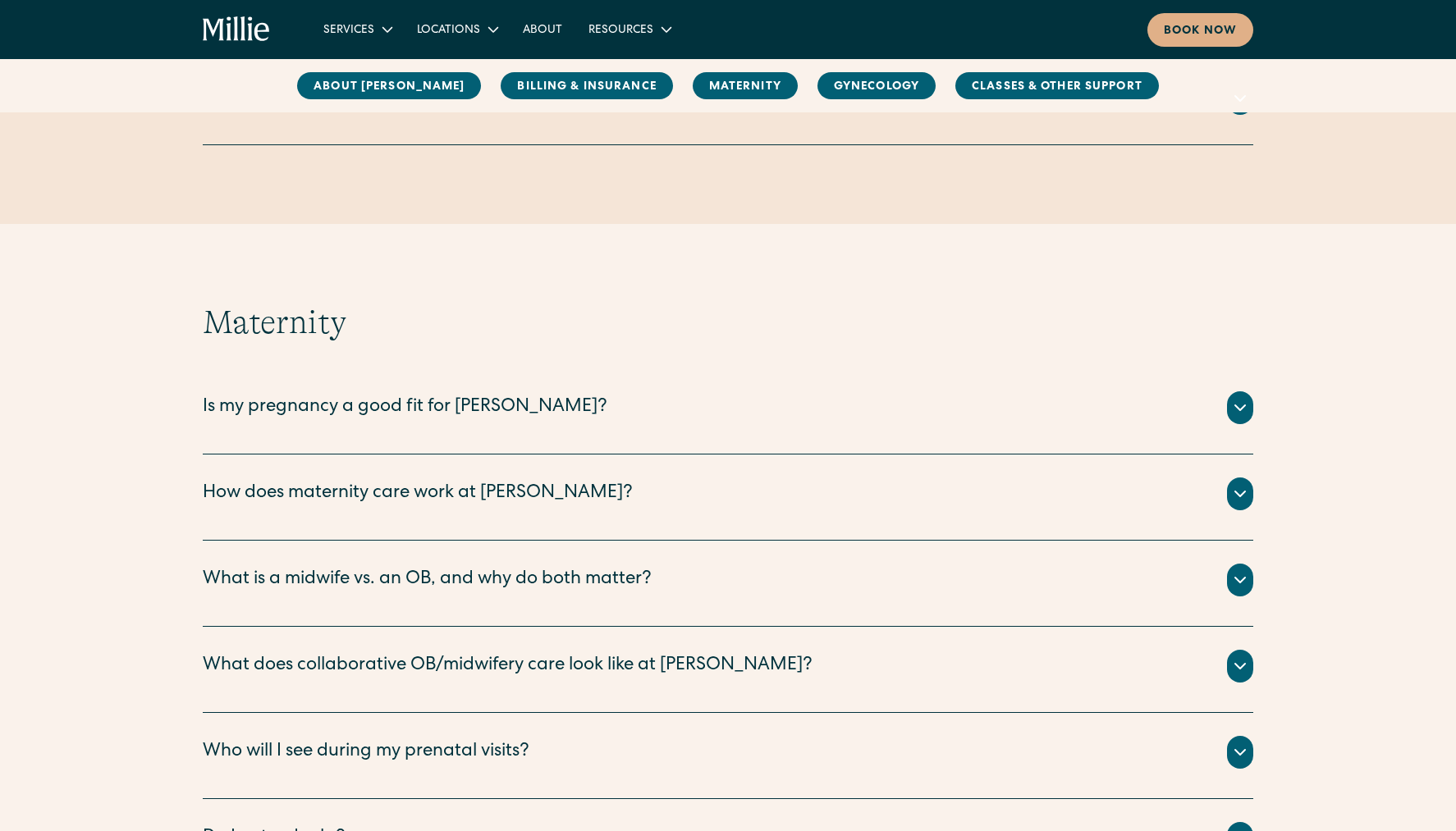
click at [686, 590] on div "What is a midwife vs. an OB, and why do both matter?" at bounding box center [728, 579] width 1050 height 33
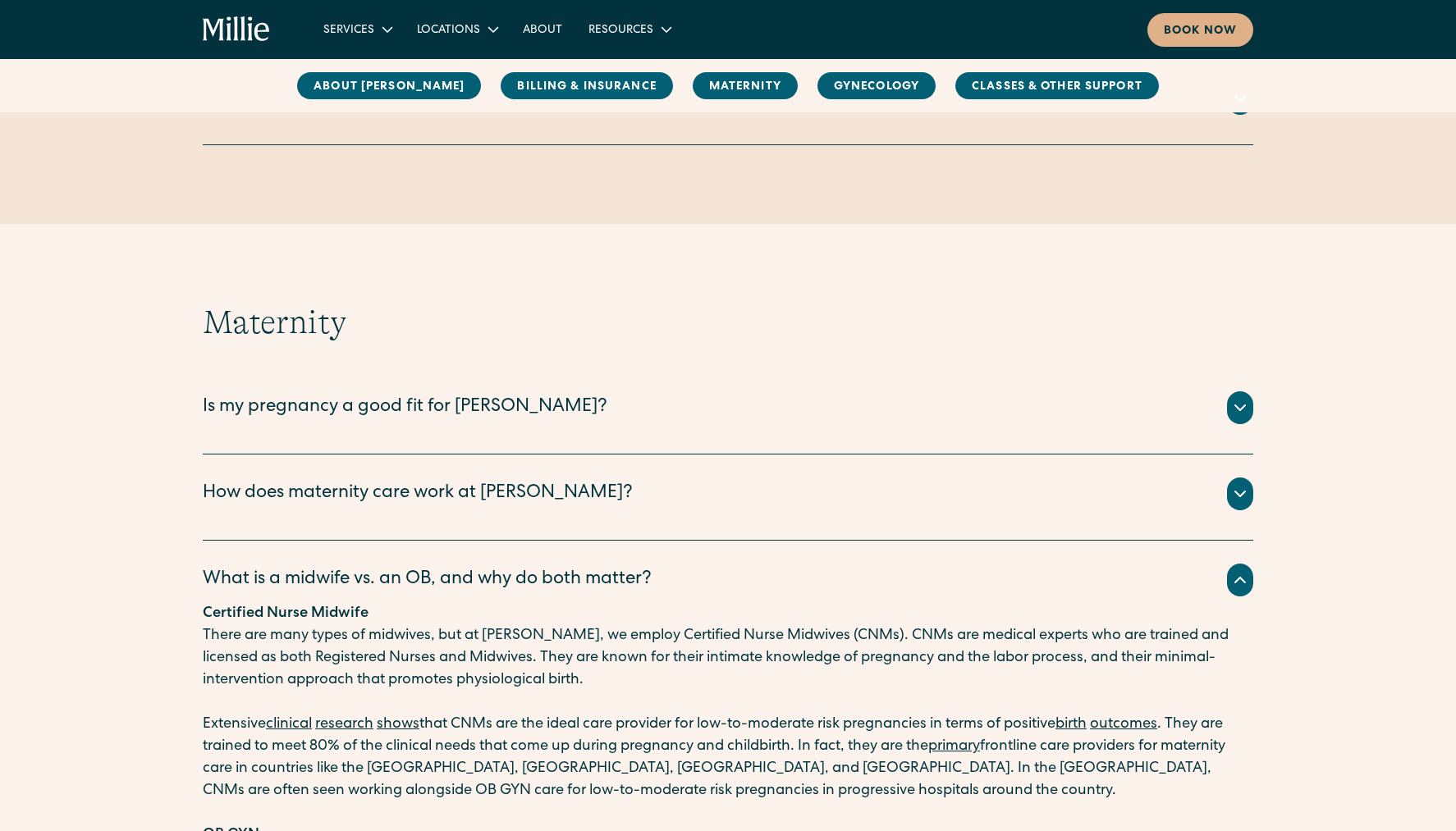
click at [844, 586] on div "What is a midwife vs. an OB, and why do both matter?" at bounding box center [728, 579] width 1050 height 33
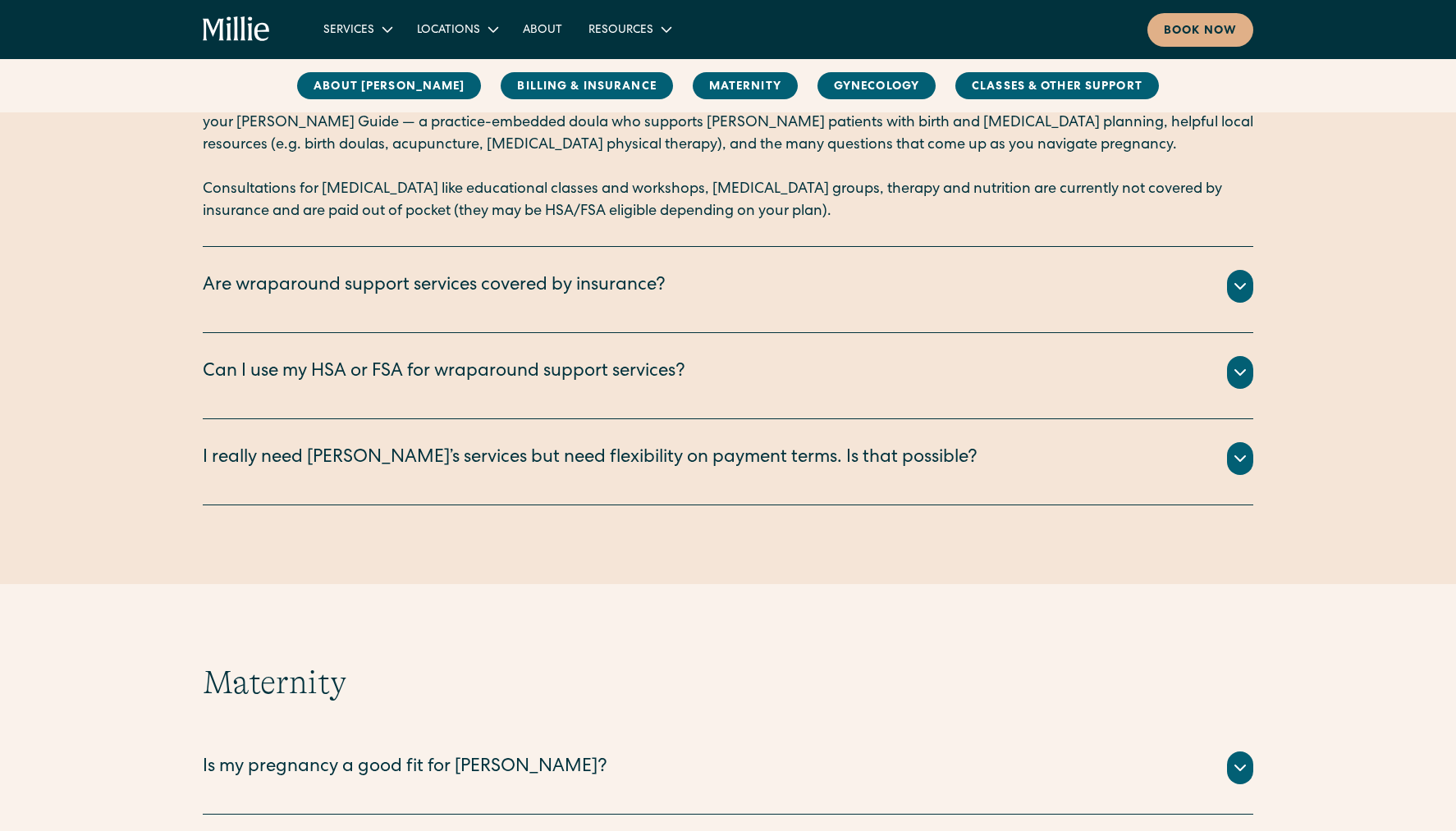
scroll to position [984, 0]
